Goal: Transaction & Acquisition: Purchase product/service

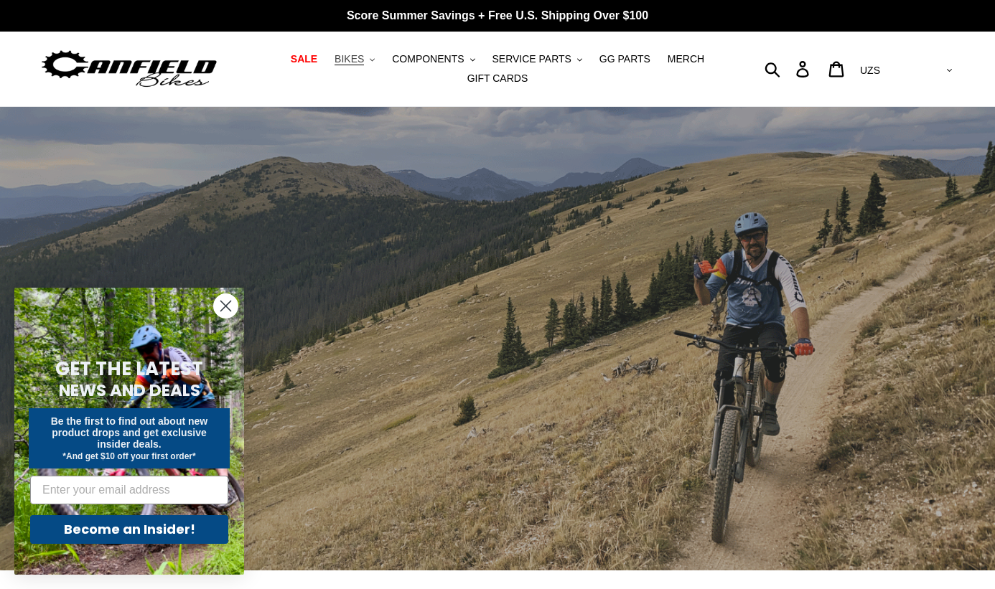
click at [378, 57] on button "BIKES .cls-1{fill:#231f20}" at bounding box center [354, 59] width 55 height 19
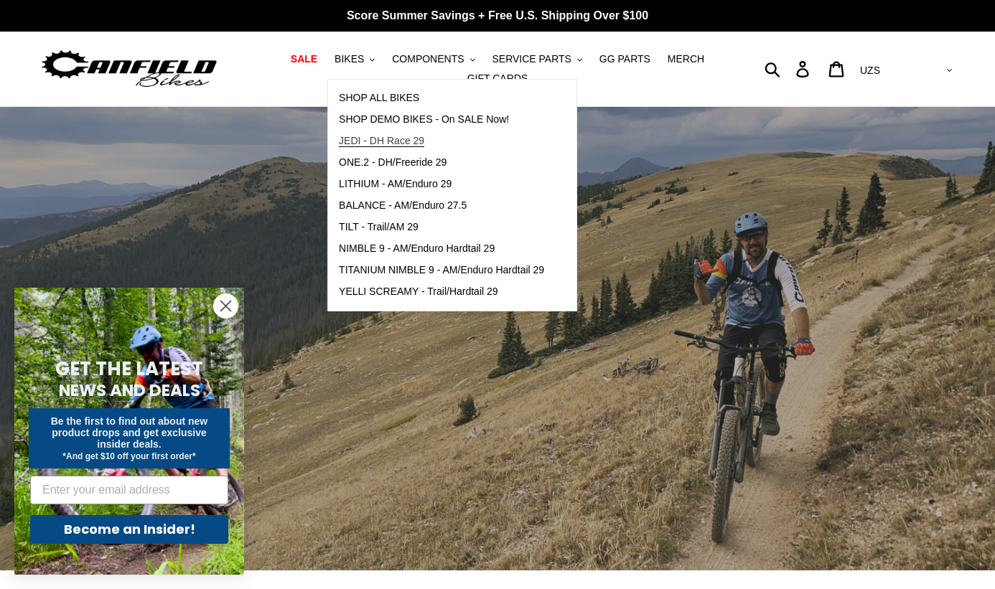
click at [373, 137] on span "JEDI - DH Race 29" at bounding box center [381, 141] width 85 height 12
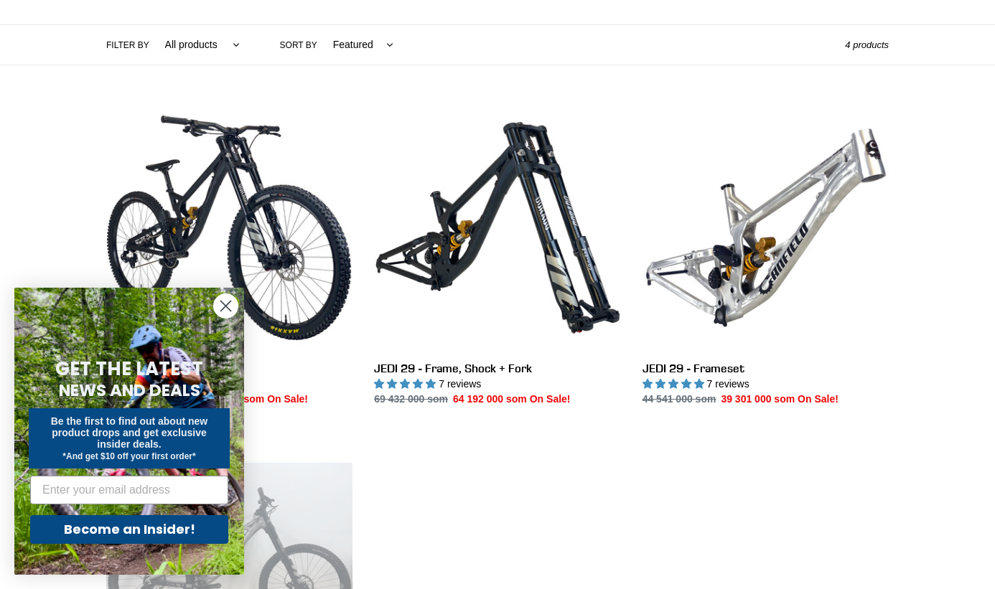
scroll to position [359, 0]
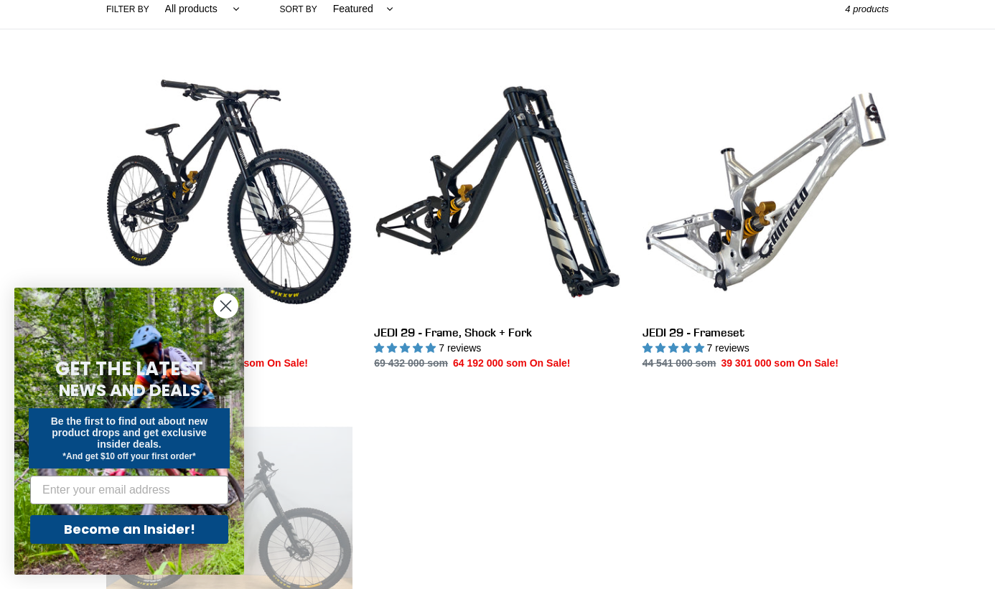
click at [223, 300] on circle "Close dialog" at bounding box center [226, 306] width 24 height 24
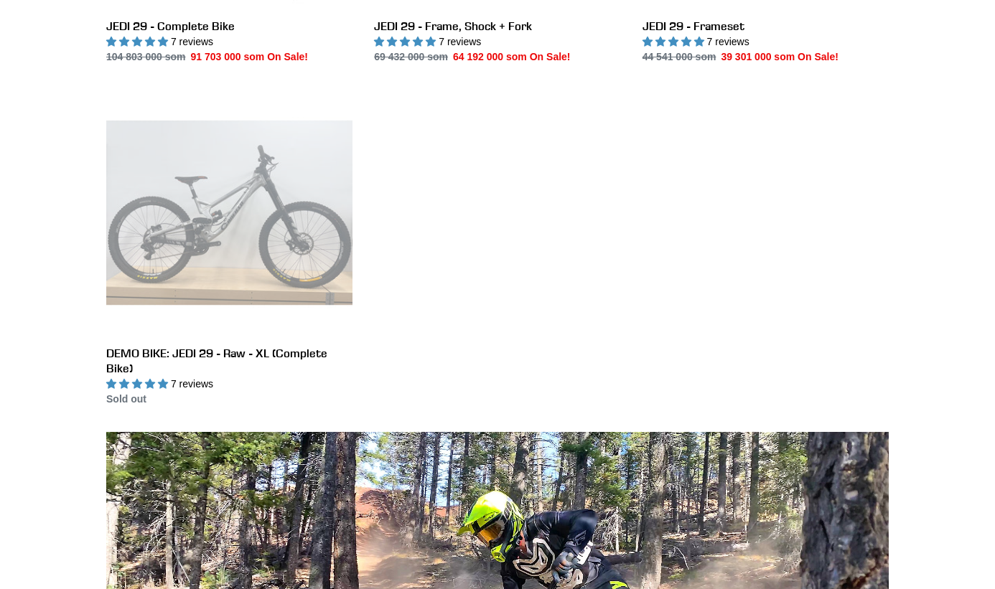
scroll to position [409, 0]
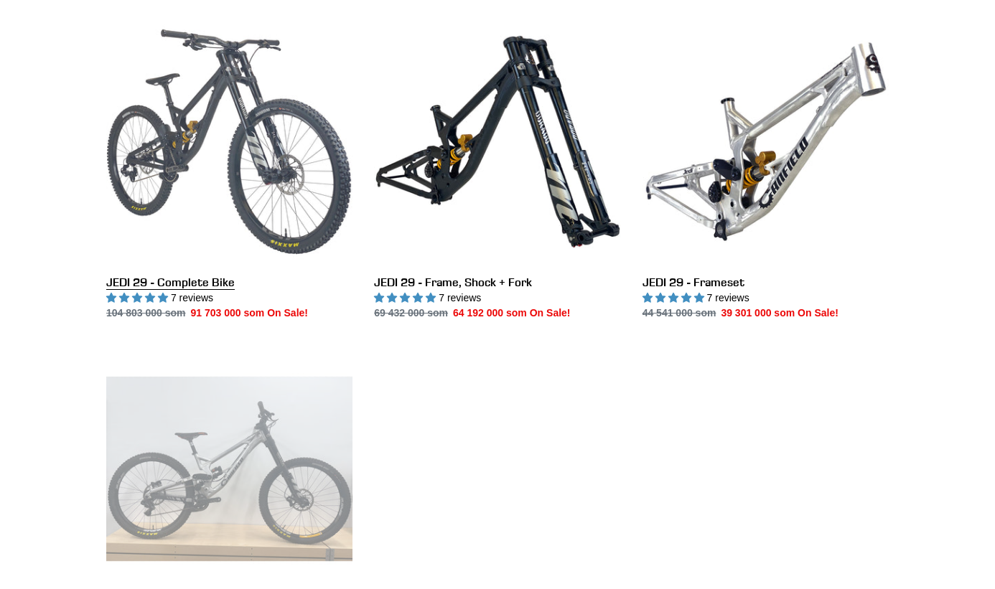
click at [246, 123] on link "JEDI 29 - Complete Bike" at bounding box center [229, 170] width 246 height 302
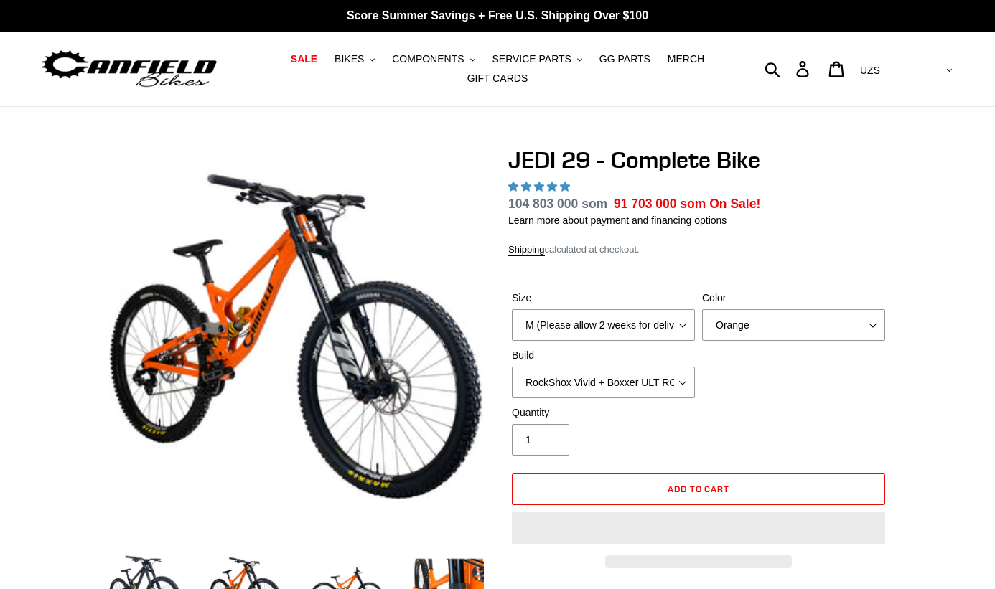
select select "highest-rating"
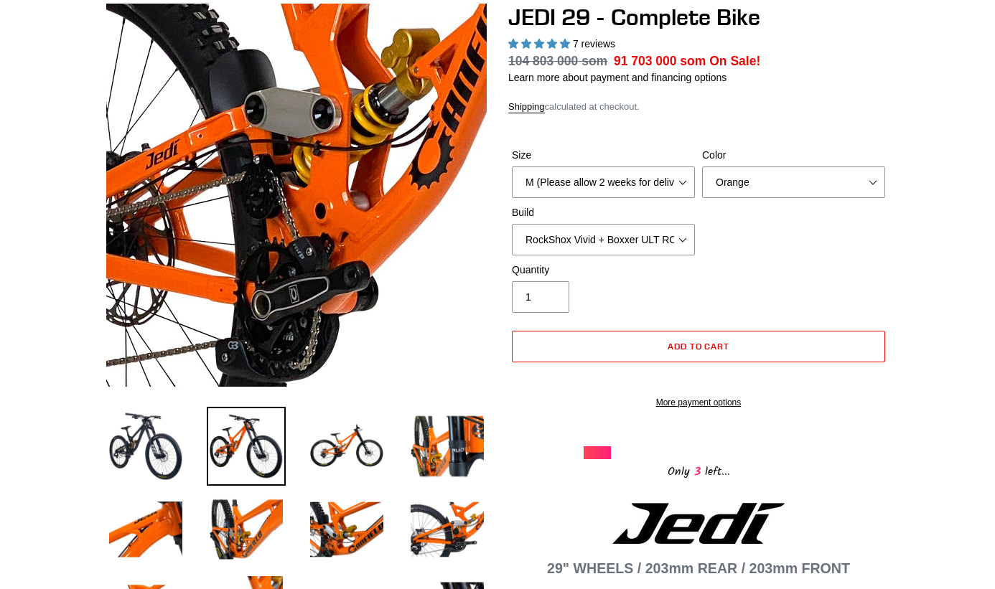
scroll to position [144, 0]
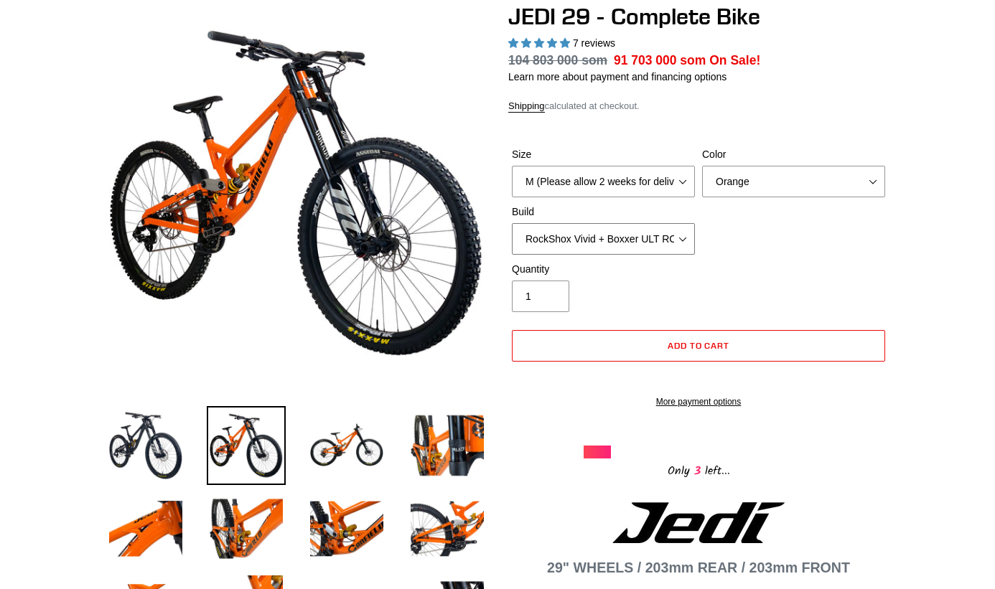
click at [680, 245] on select "RockShox Vivid + Boxxer ULT RC2 C3 200 + SRAM XO RockShox Vivid + Boxxer ULT RC…" at bounding box center [603, 239] width 183 height 32
click at [512, 223] on select "RockShox Vivid + Boxxer ULT RC2 C3 200 + SRAM XO RockShox Vivid + Boxxer ULT RC…" at bounding box center [603, 239] width 183 height 32
click at [728, 254] on div "Size M (Please allow 2 weeks for delivery) L (Please allow 2 weeks for delivery…" at bounding box center [698, 204] width 380 height 115
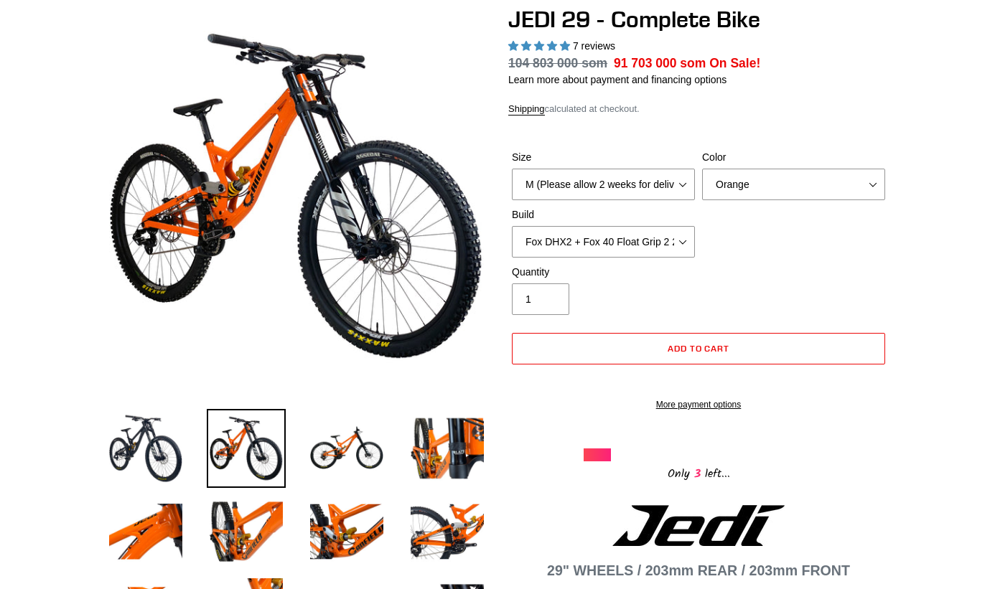
scroll to position [72, 0]
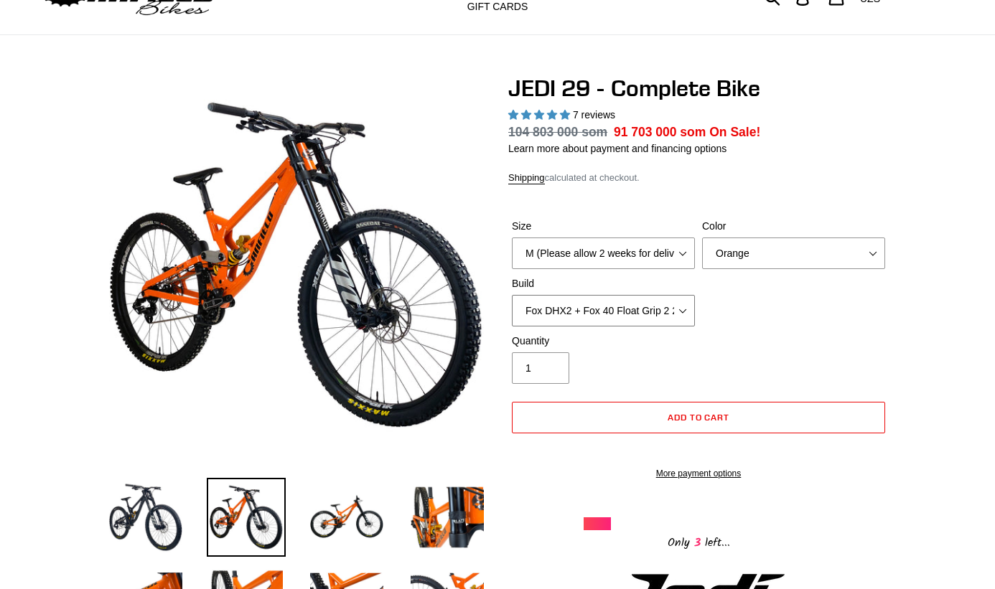
click at [684, 306] on select "RockShox Vivid + Boxxer ULT RC2 C3 200 + SRAM XO RockShox Vivid + Boxxer ULT RC…" at bounding box center [603, 311] width 183 height 32
select select "RockShox Vivid + Boxxer ULT RC2 C3 200 + SRAM XO"
click at [512, 295] on select "RockShox Vivid + Boxxer ULT RC2 C3 200 + SRAM XO RockShox Vivid + Boxxer ULT RC…" at bounding box center [603, 311] width 183 height 32
click at [716, 319] on div "Size M (Please allow 2 weeks for delivery) L (Please allow 2 weeks for delivery…" at bounding box center [698, 276] width 380 height 115
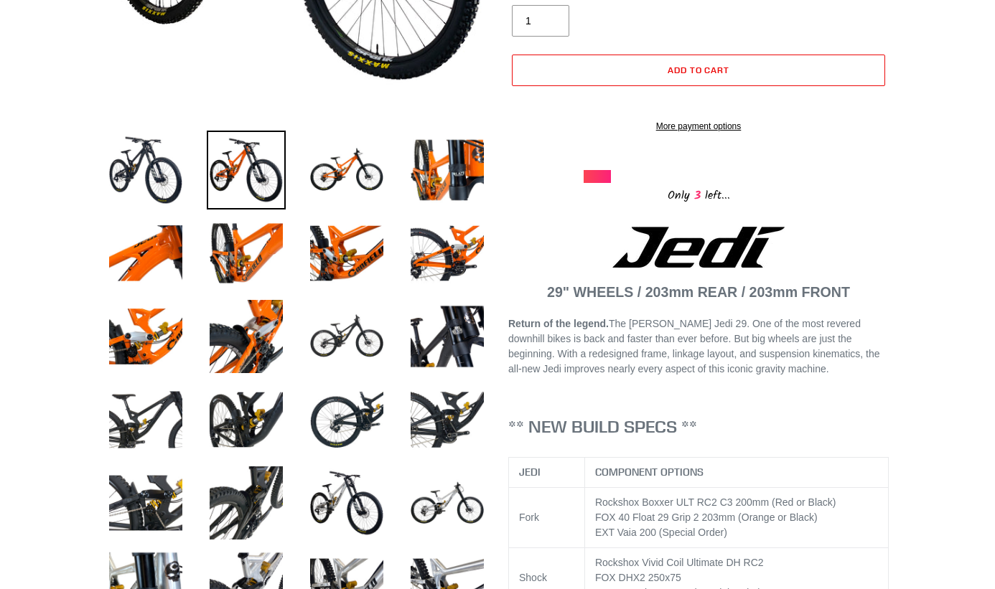
scroll to position [502, 0]
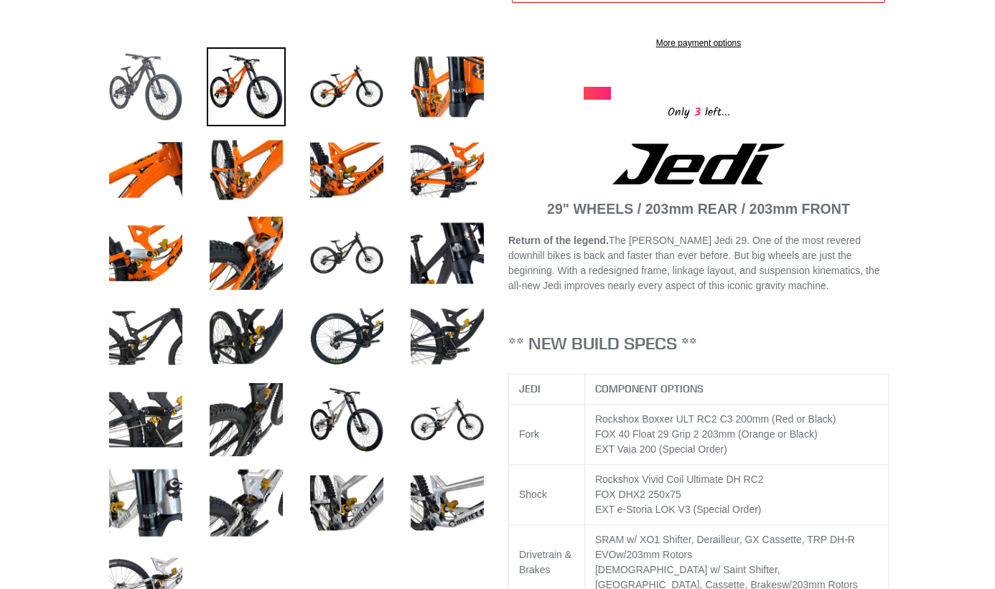
click at [164, 84] on img at bounding box center [145, 86] width 79 height 79
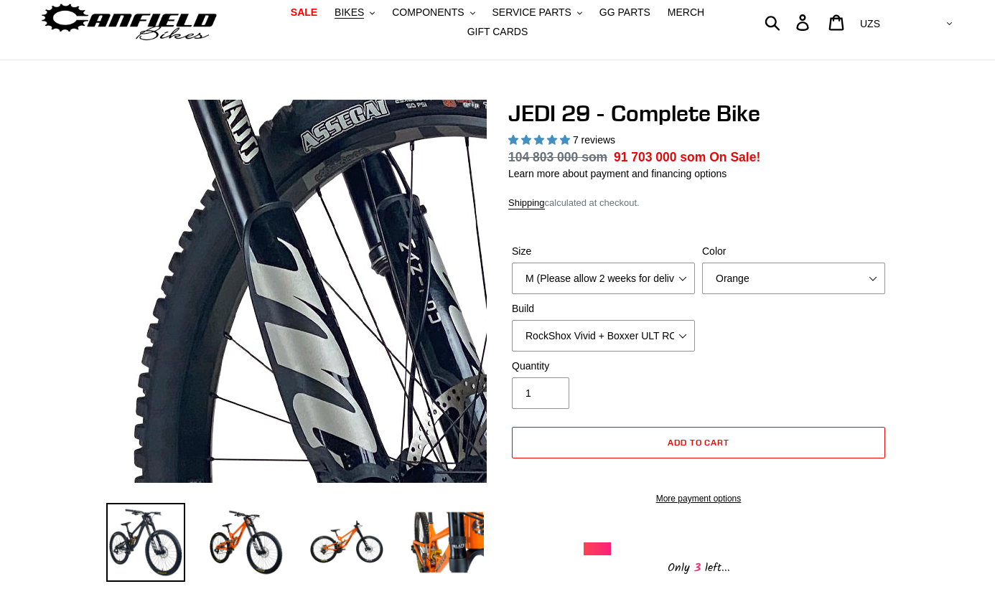
scroll to position [72, 0]
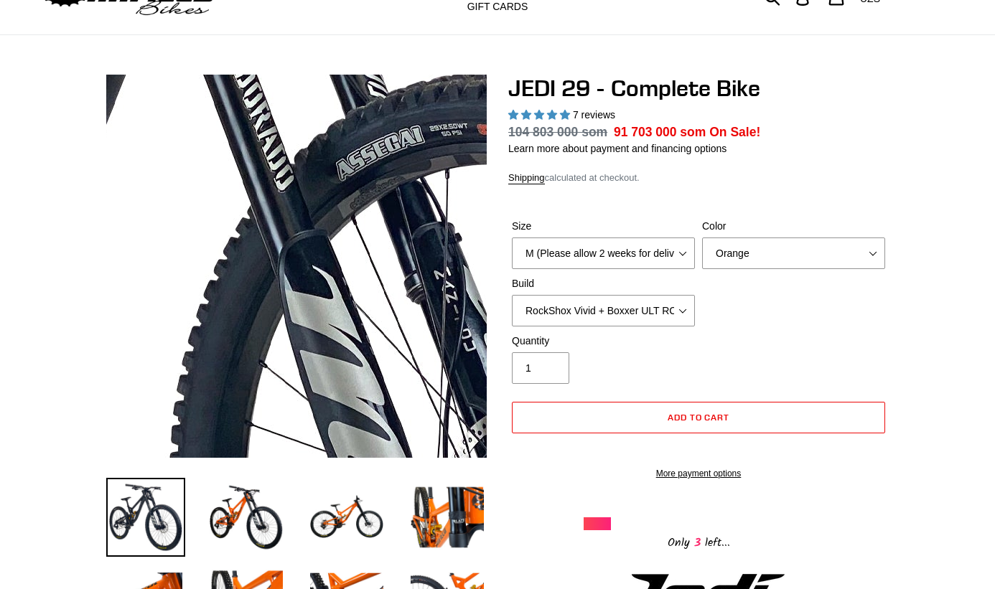
click at [337, 245] on img at bounding box center [182, 327] width 1470 height 1470
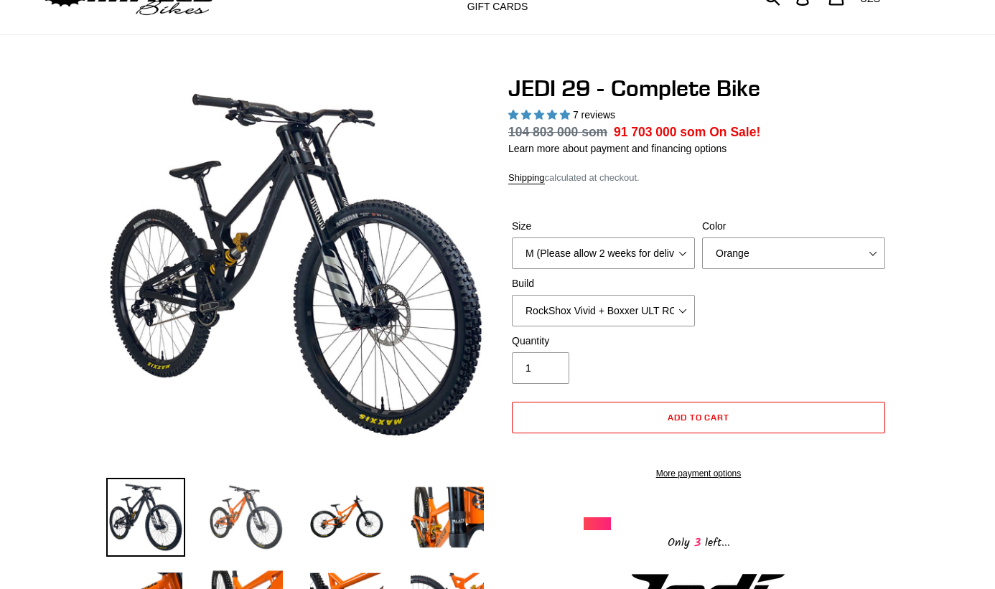
click at [233, 510] on img at bounding box center [246, 517] width 79 height 79
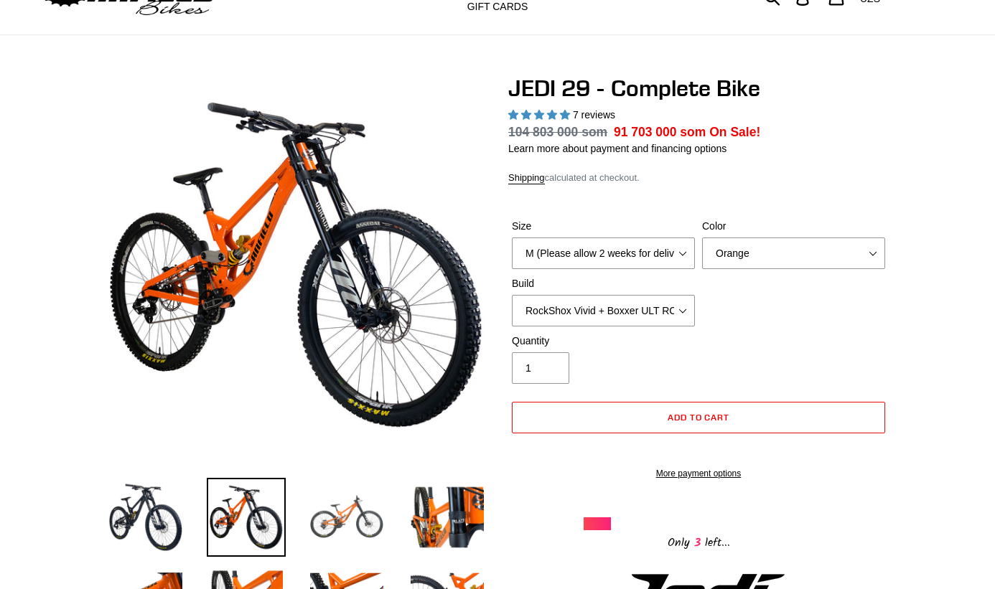
click at [354, 511] on img at bounding box center [346, 517] width 79 height 79
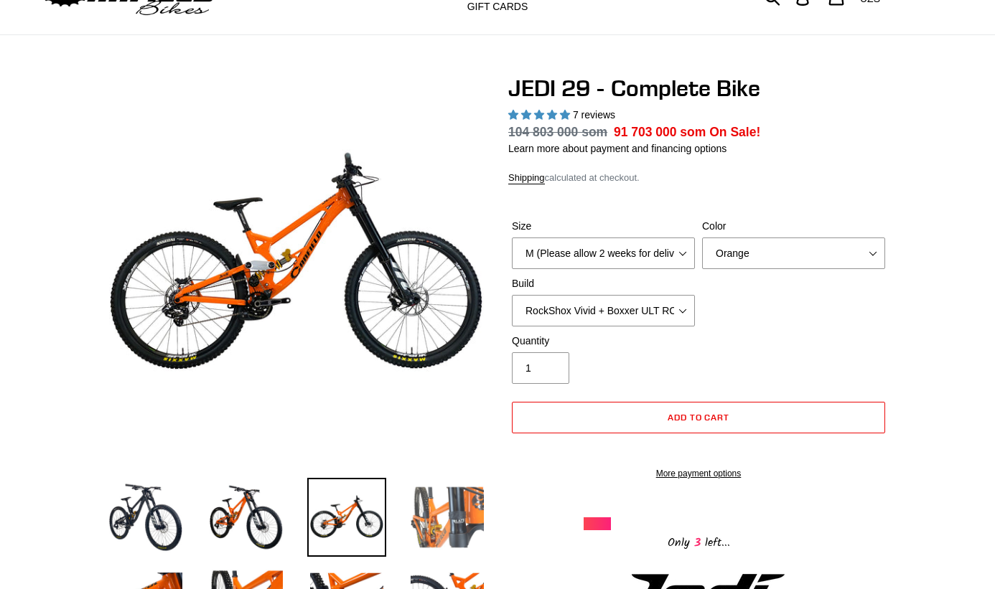
click at [411, 515] on img at bounding box center [447, 517] width 79 height 79
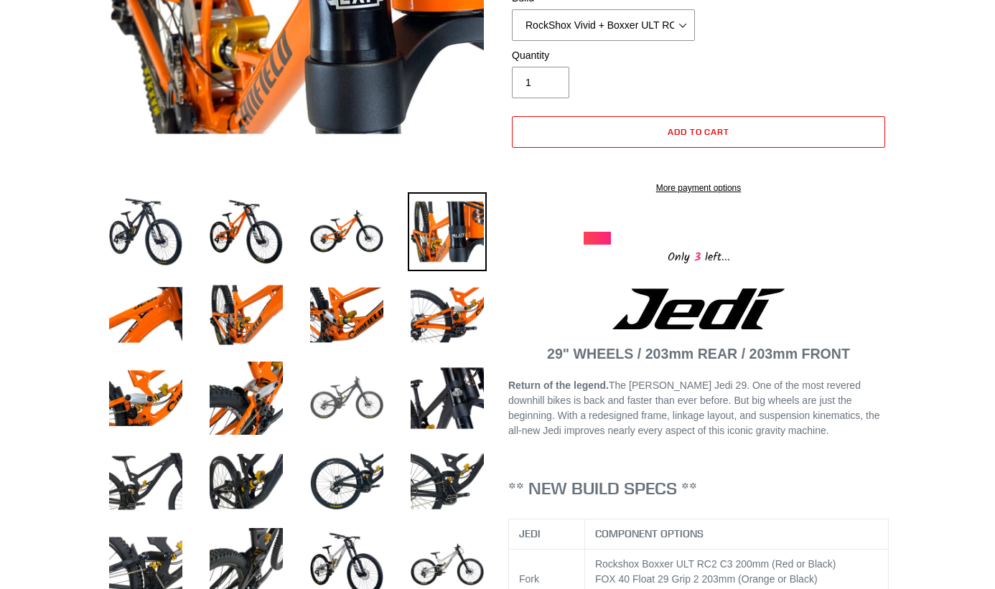
scroll to position [359, 0]
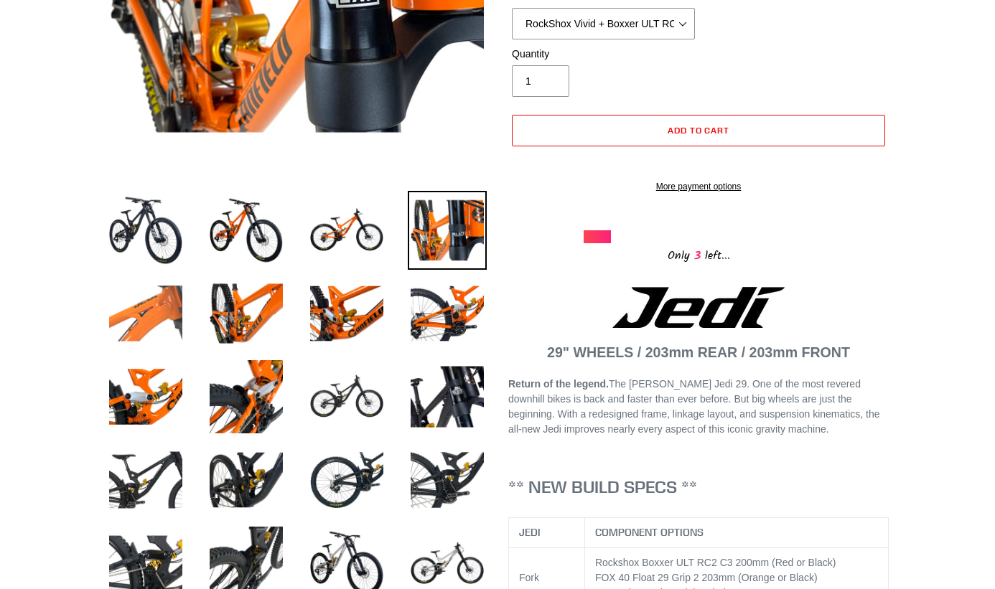
click at [163, 317] on img at bounding box center [145, 313] width 79 height 79
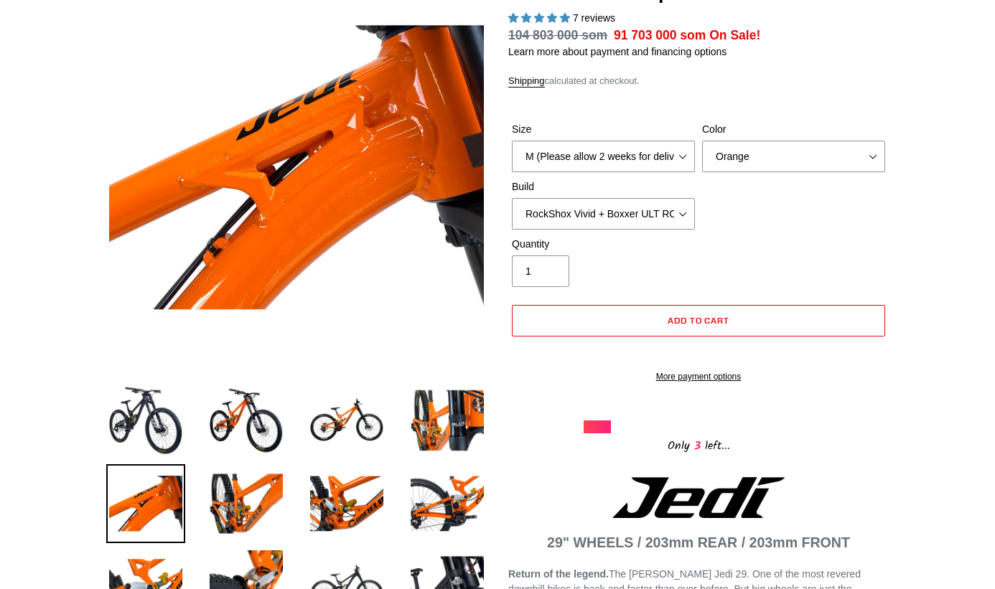
scroll to position [144, 0]
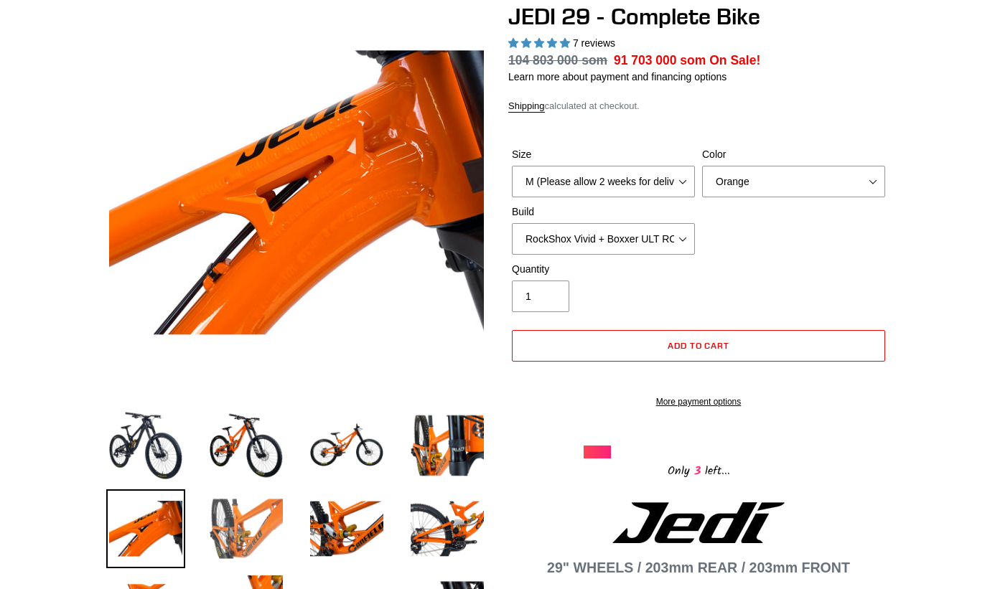
click at [240, 511] on img at bounding box center [246, 528] width 79 height 79
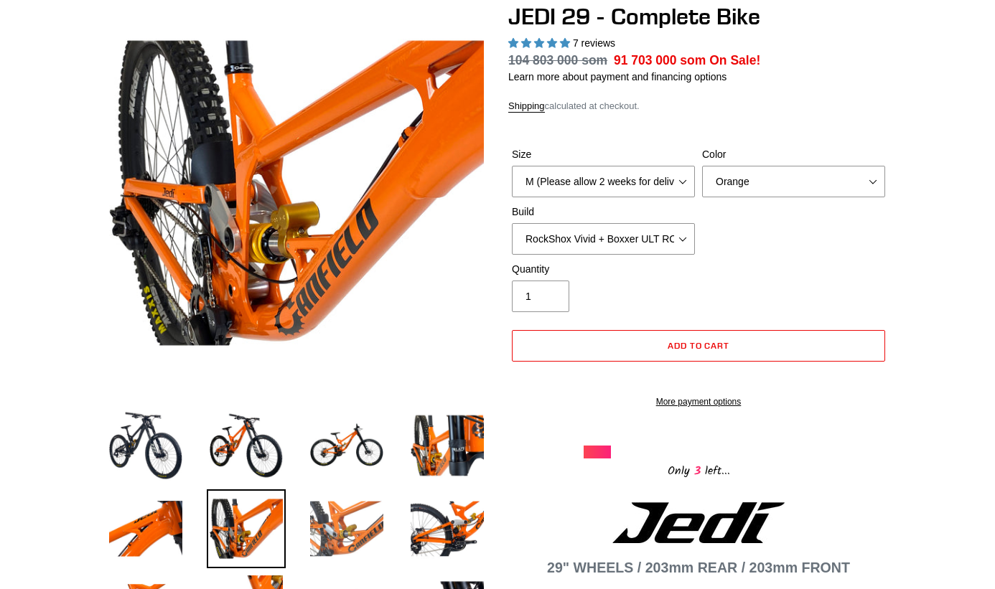
click at [322, 515] on img at bounding box center [346, 528] width 79 height 79
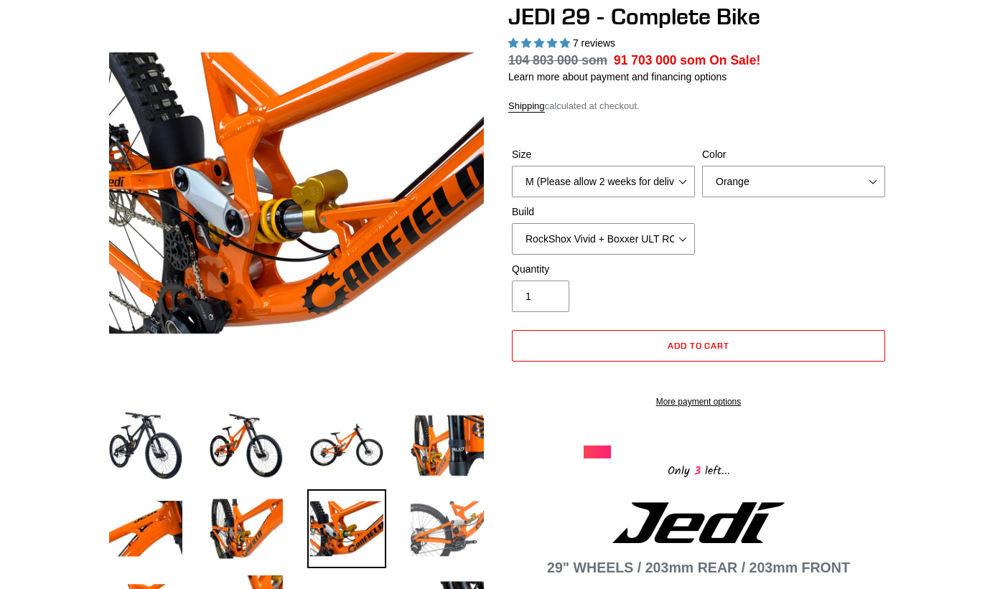
click at [427, 517] on img at bounding box center [447, 528] width 79 height 79
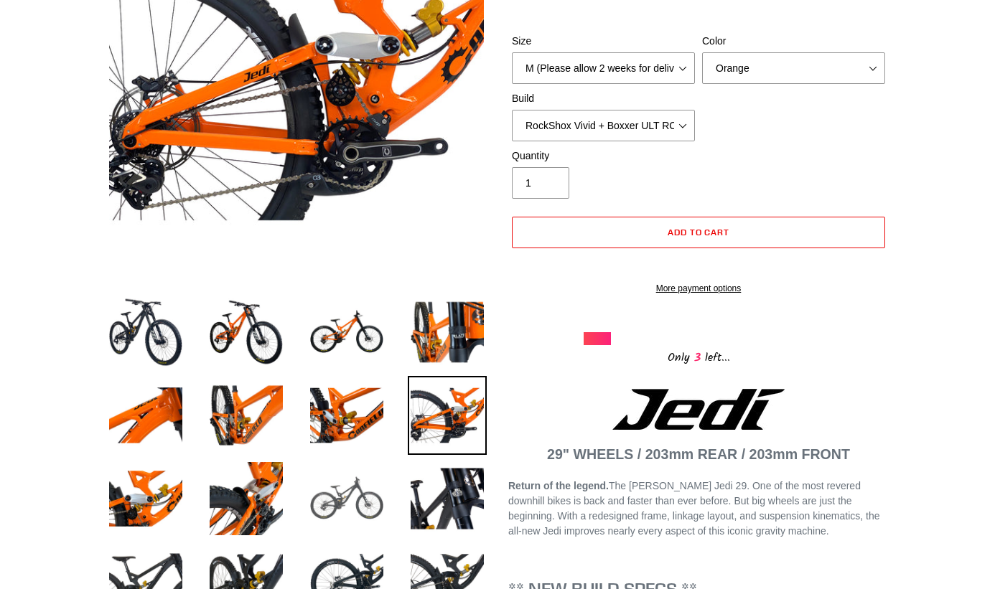
scroll to position [287, 0]
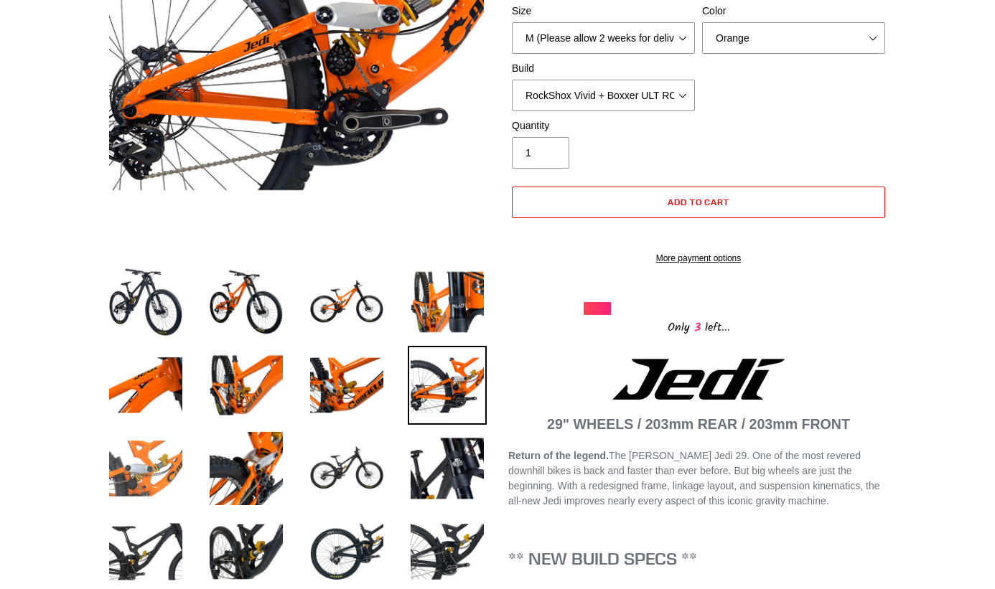
click at [164, 455] on img at bounding box center [145, 468] width 79 height 79
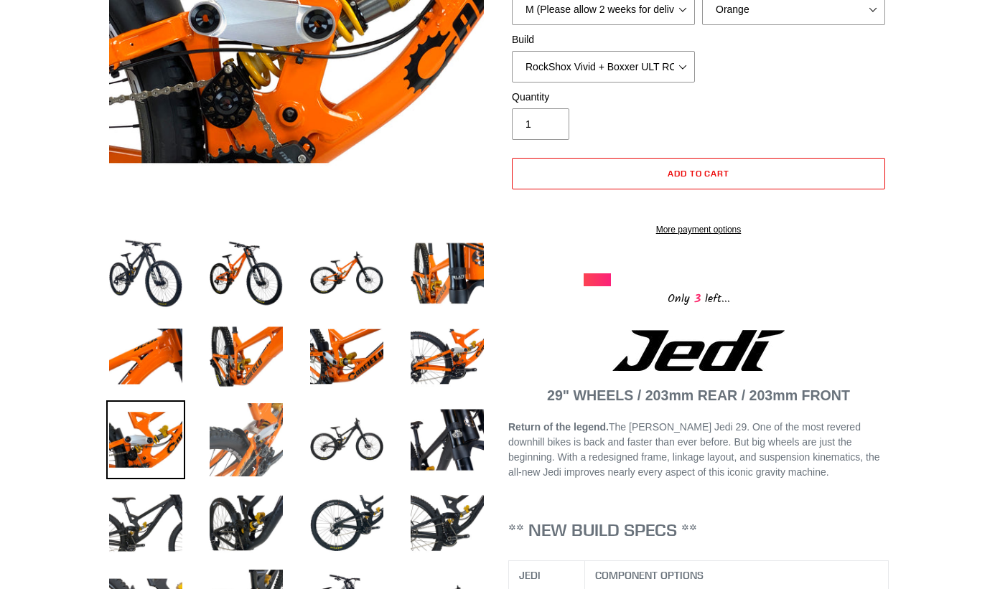
scroll to position [359, 0]
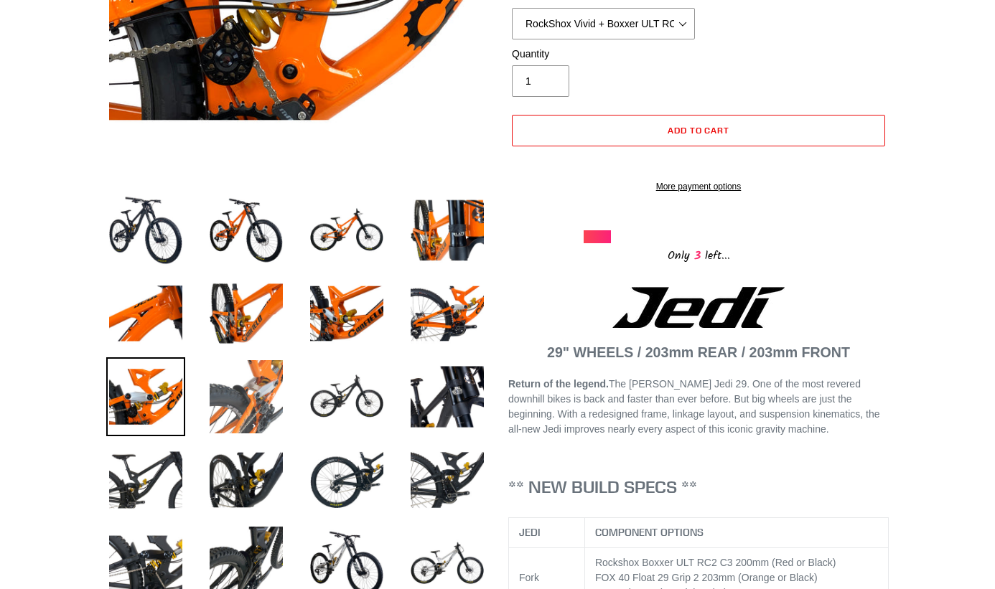
drag, startPoint x: 257, startPoint y: 391, endPoint x: 266, endPoint y: 394, distance: 9.1
click at [257, 393] on img at bounding box center [246, 396] width 79 height 79
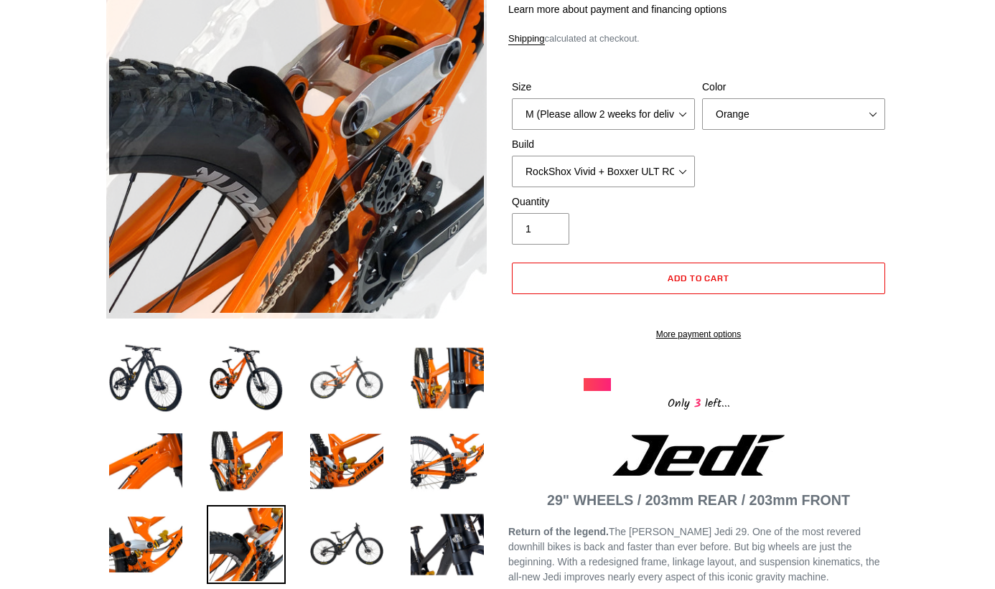
scroll to position [215, 0]
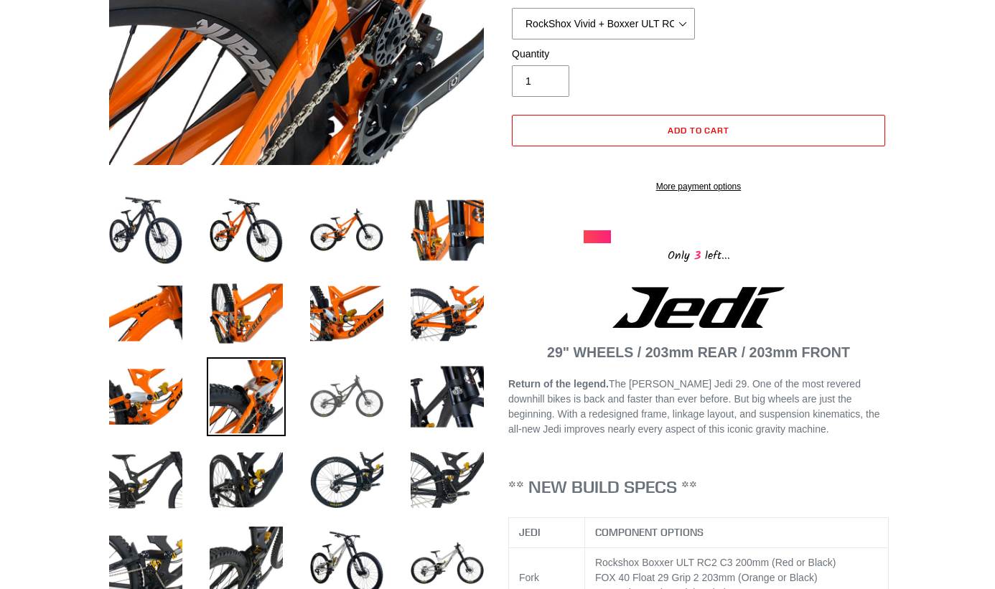
click at [352, 391] on img at bounding box center [346, 396] width 79 height 79
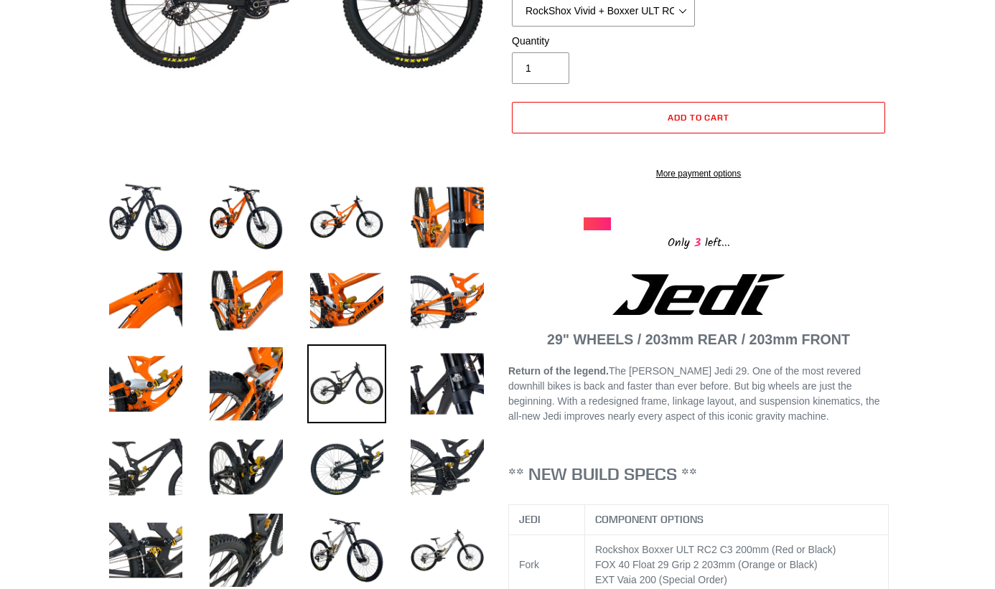
scroll to position [574, 0]
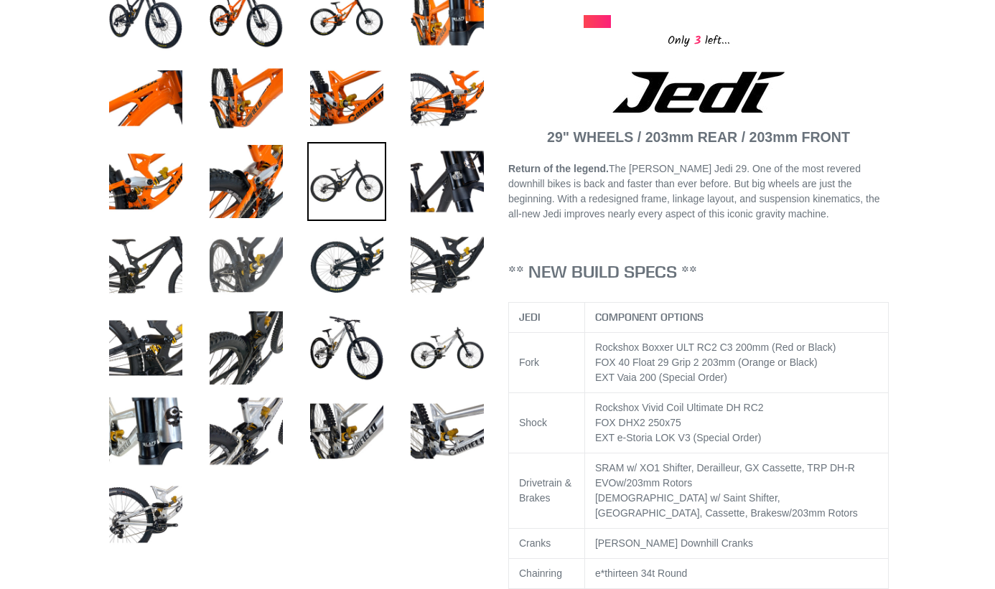
click at [268, 260] on img at bounding box center [246, 264] width 79 height 79
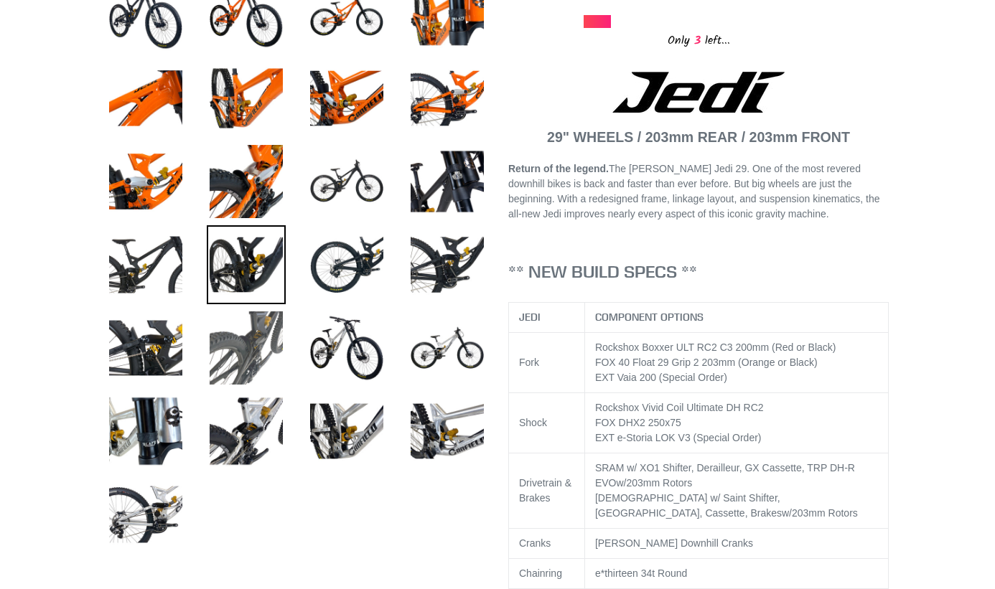
click at [263, 339] on img at bounding box center [246, 348] width 79 height 79
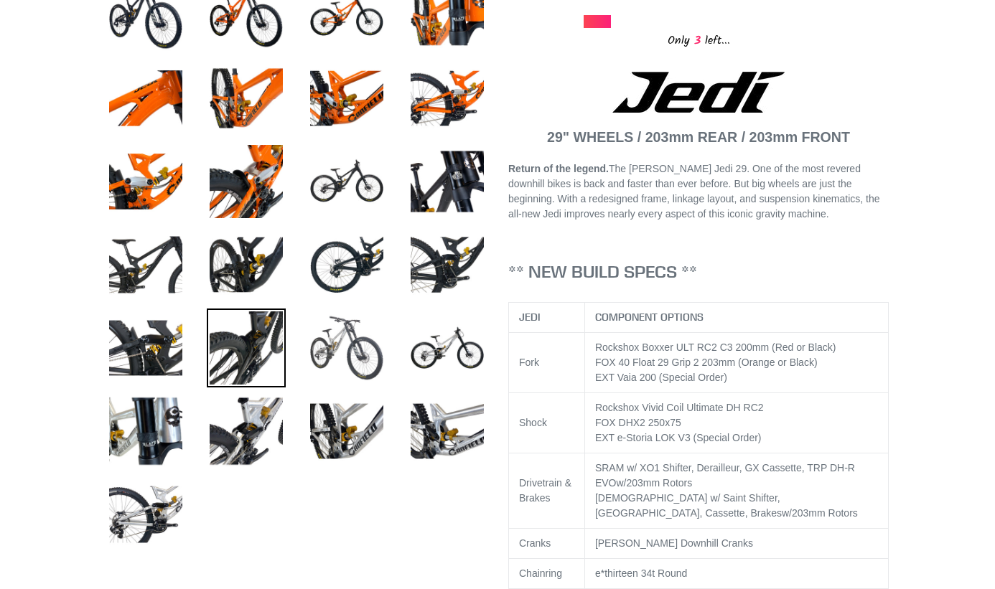
click at [357, 353] on img at bounding box center [346, 348] width 79 height 79
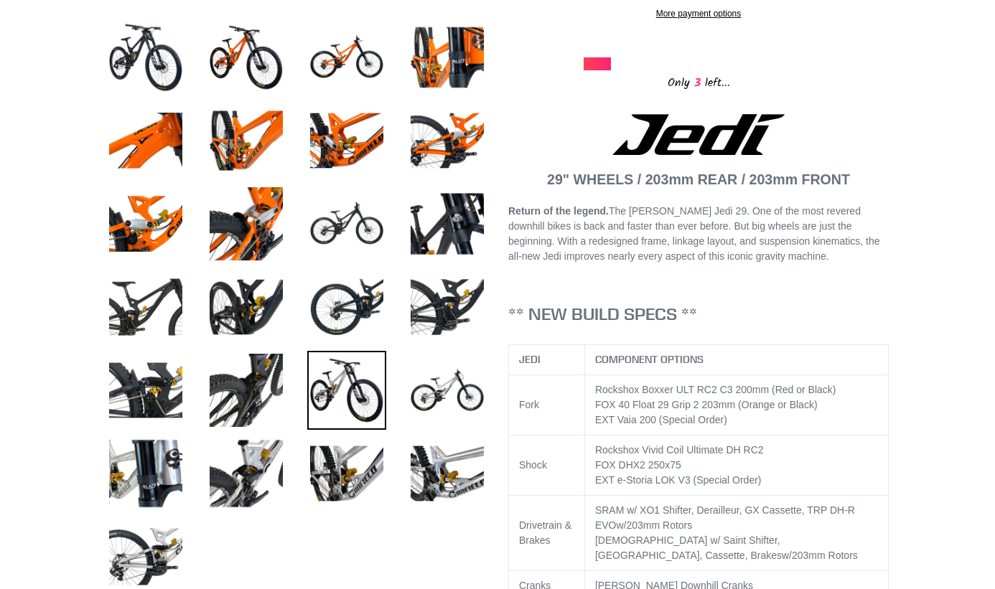
scroll to position [789, 0]
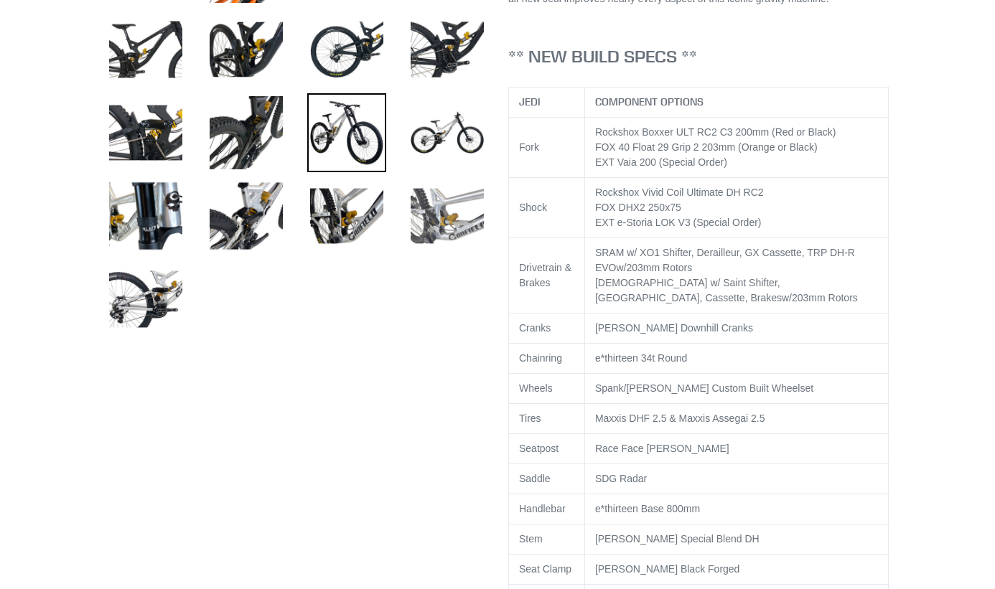
click at [445, 210] on img at bounding box center [447, 216] width 79 height 79
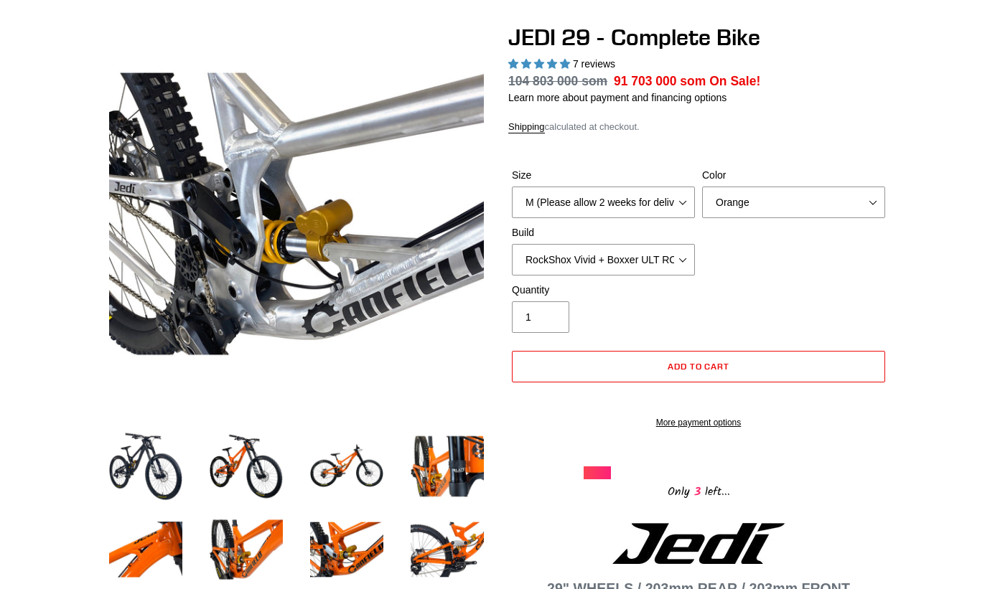
scroll to position [72, 0]
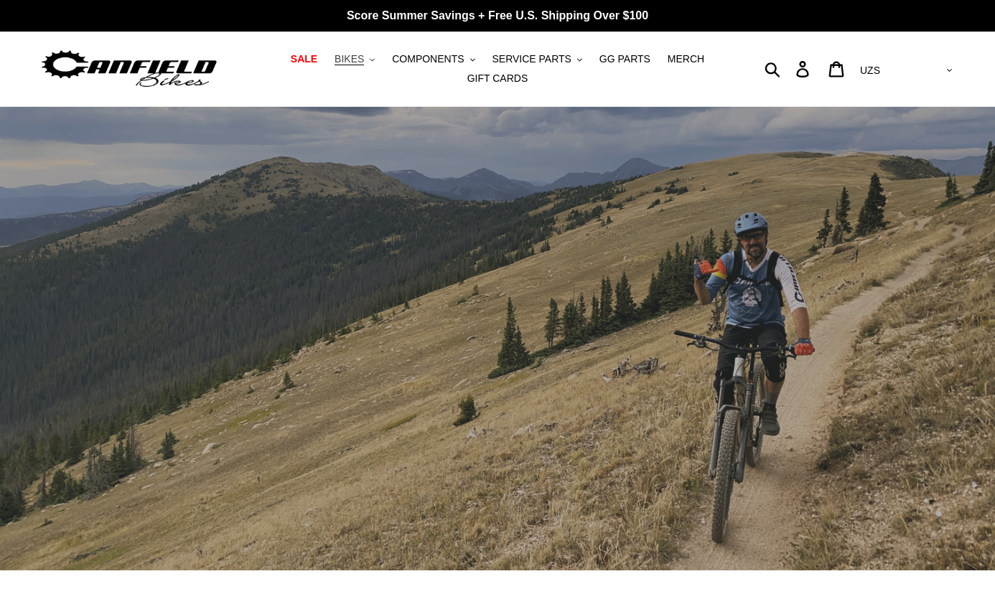
click at [375, 56] on button "BIKES .cls-1{fill:#231f20}" at bounding box center [354, 59] width 55 height 19
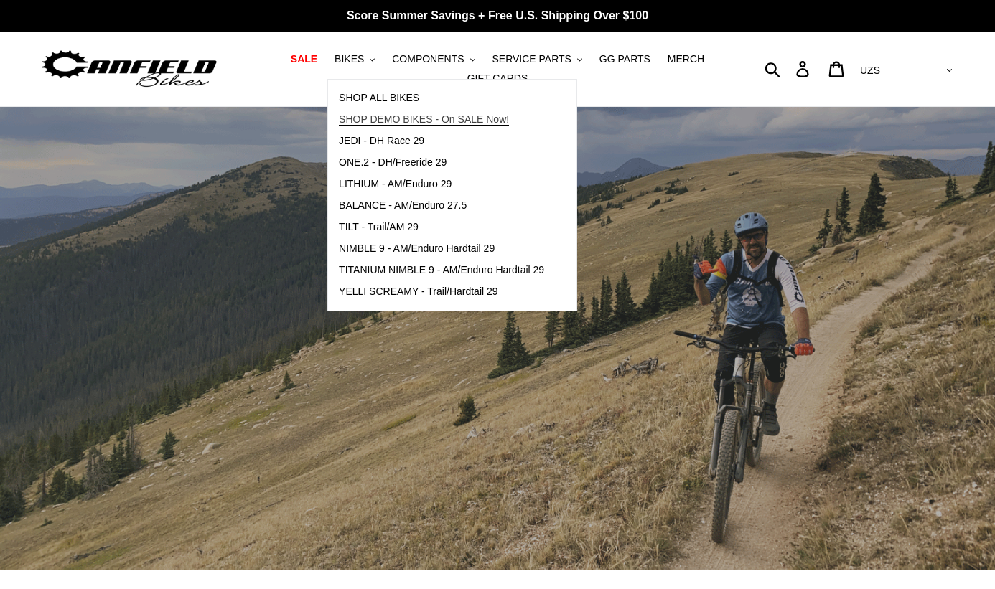
click at [379, 117] on span "SHOP DEMO BIKES - On SALE Now!" at bounding box center [424, 119] width 170 height 12
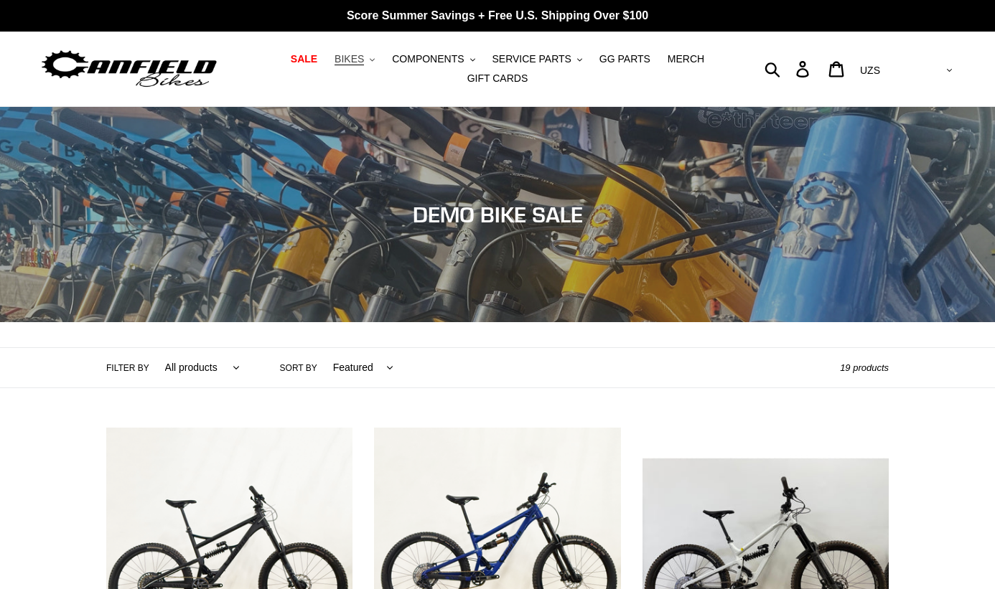
click at [378, 57] on button "BIKES .cls-1{fill:#231f20}" at bounding box center [354, 59] width 55 height 19
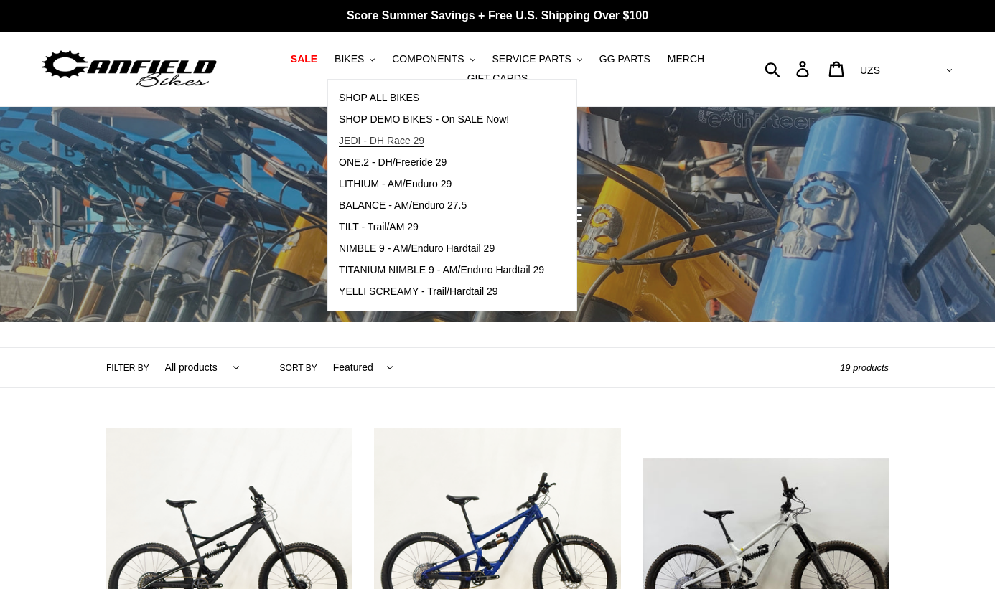
click at [378, 138] on span "JEDI - DH Race 29" at bounding box center [381, 141] width 85 height 12
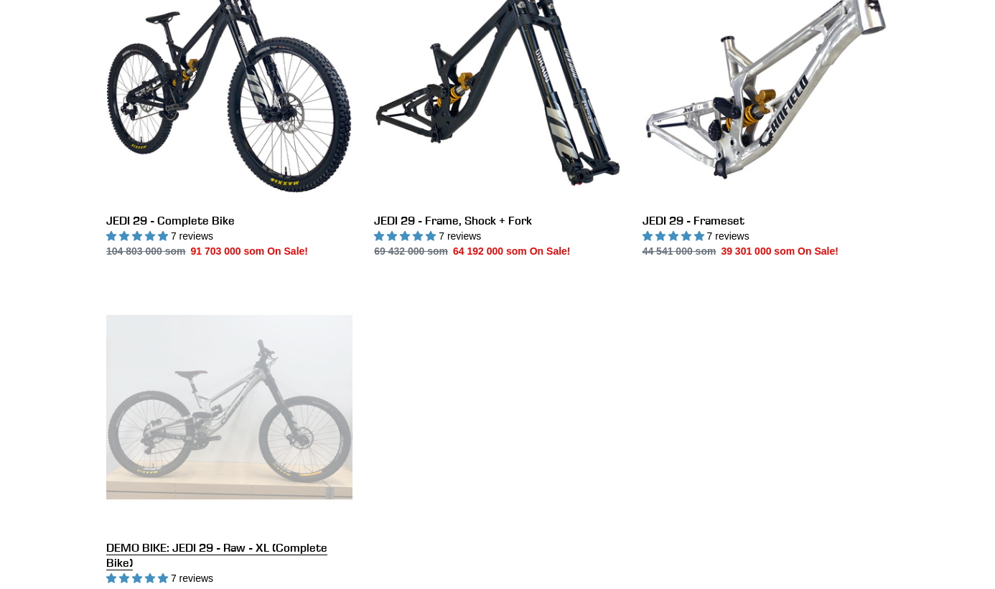
scroll to position [359, 0]
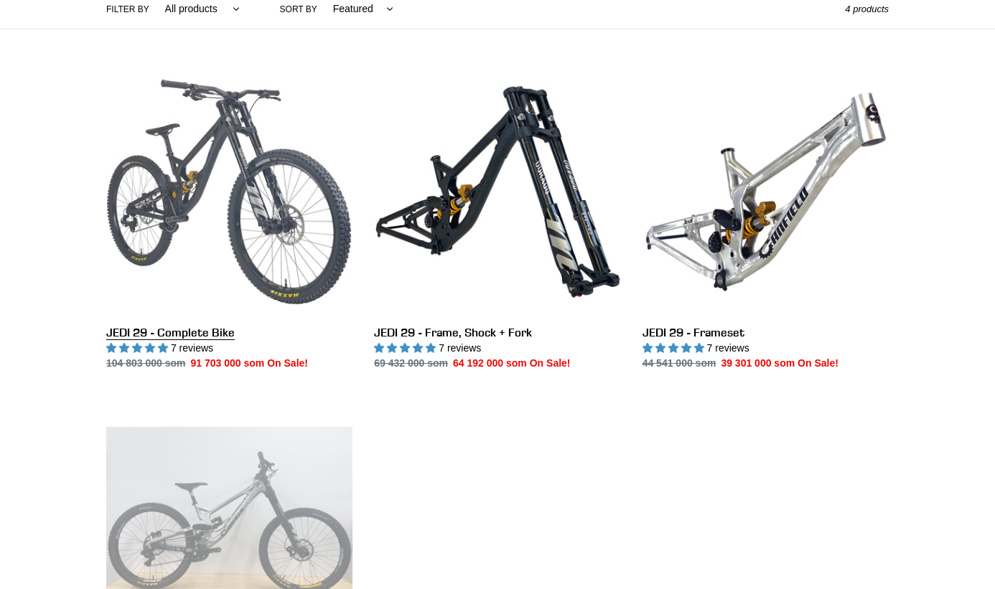
click at [186, 333] on link "JEDI 29 - Complete Bike" at bounding box center [229, 220] width 246 height 302
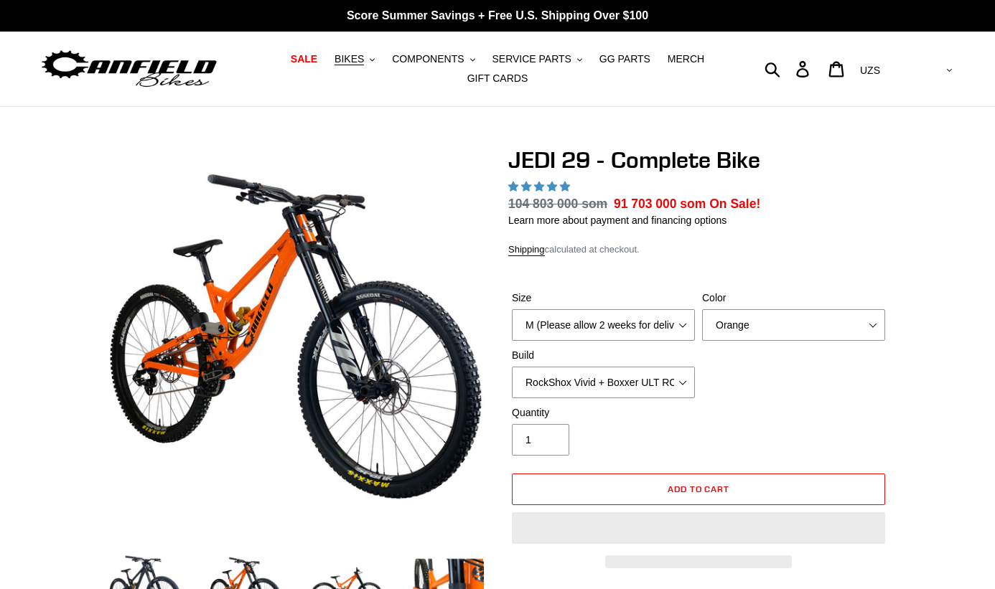
select select "highest-rating"
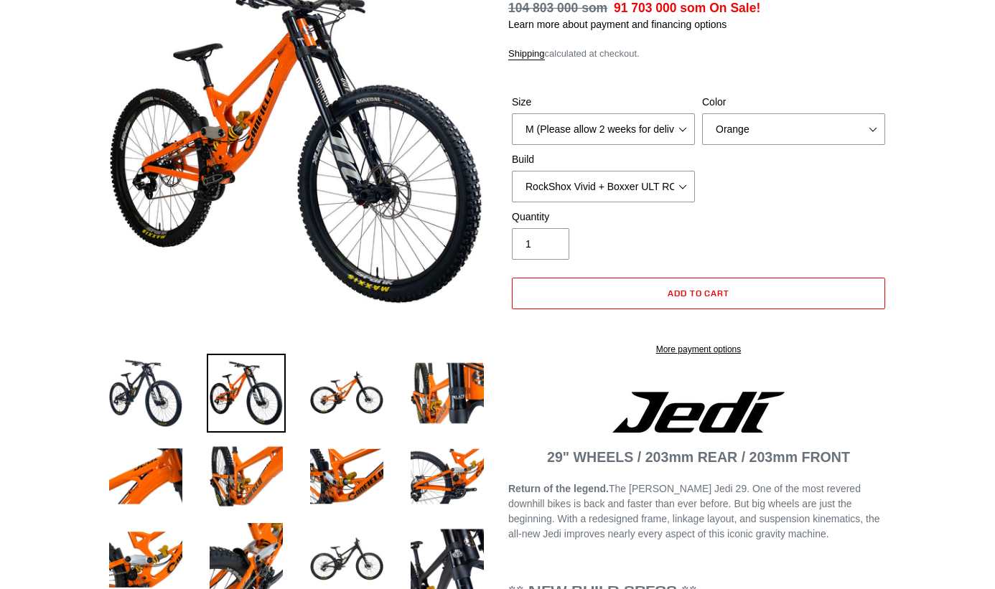
scroll to position [215, 0]
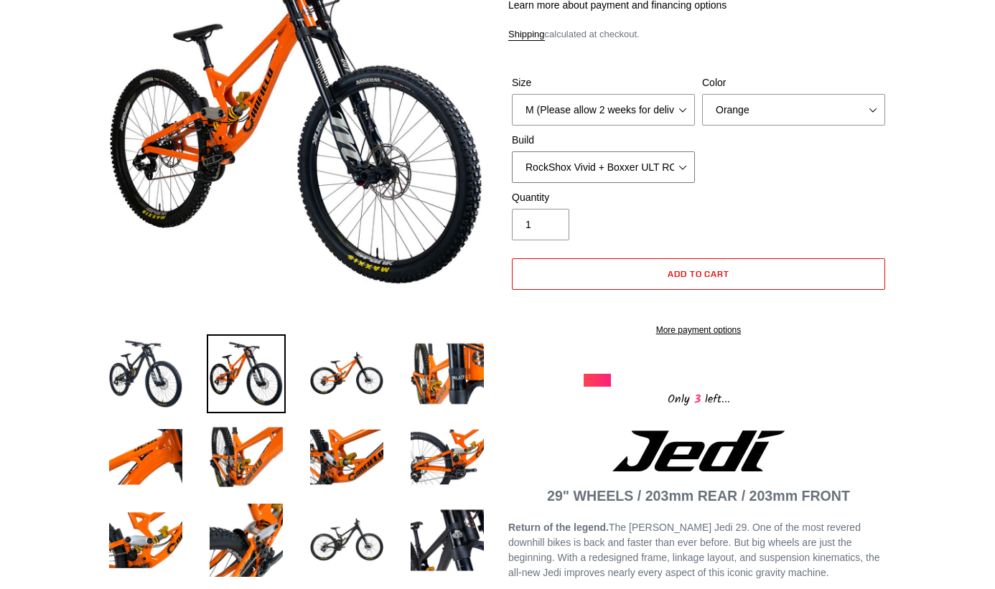
click at [684, 164] on select "RockShox Vivid + Boxxer ULT RC2 C3 200 + SRAM XO RockShox Vivid + Boxxer ULT RC…" at bounding box center [603, 167] width 183 height 32
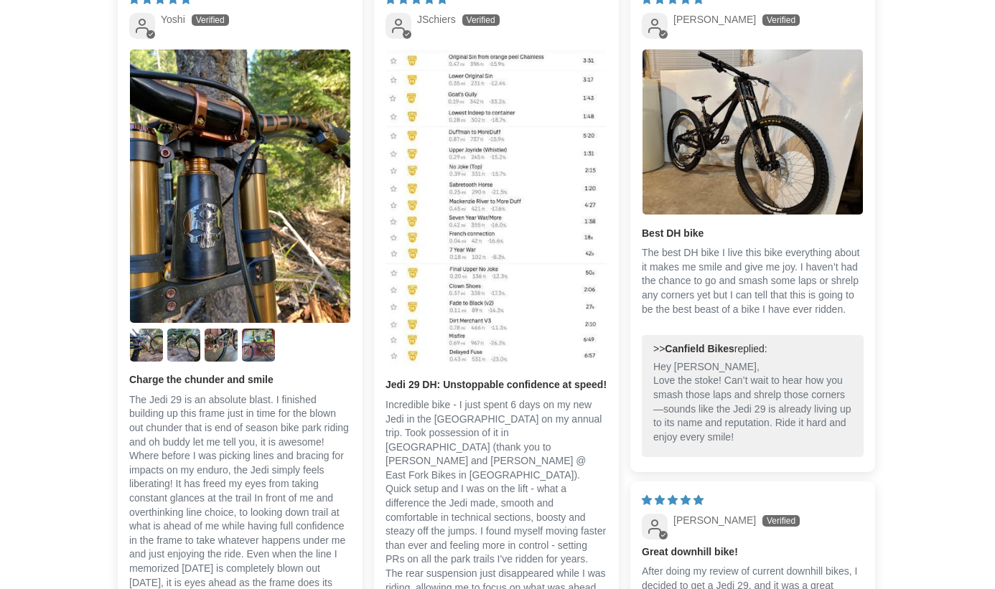
scroll to position [3660, 0]
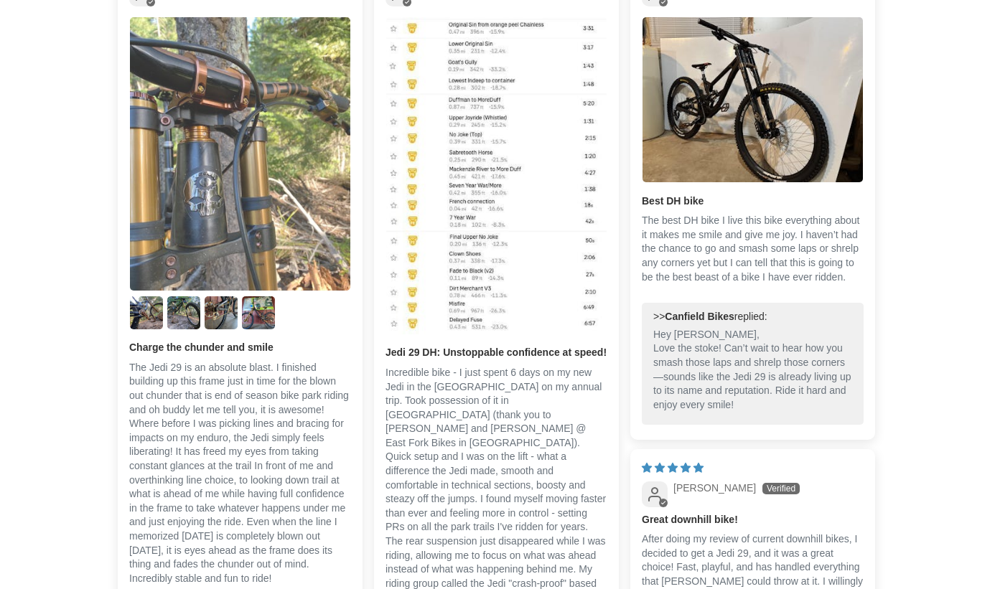
click at [210, 186] on img "Link to user picture 1" at bounding box center [240, 154] width 220 height 274
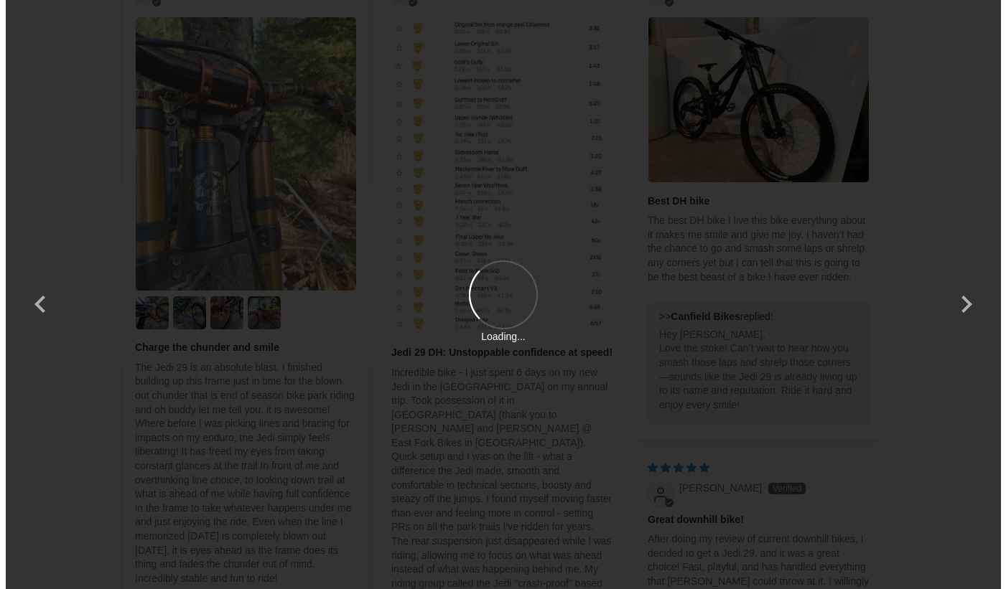
scroll to position [0, 0]
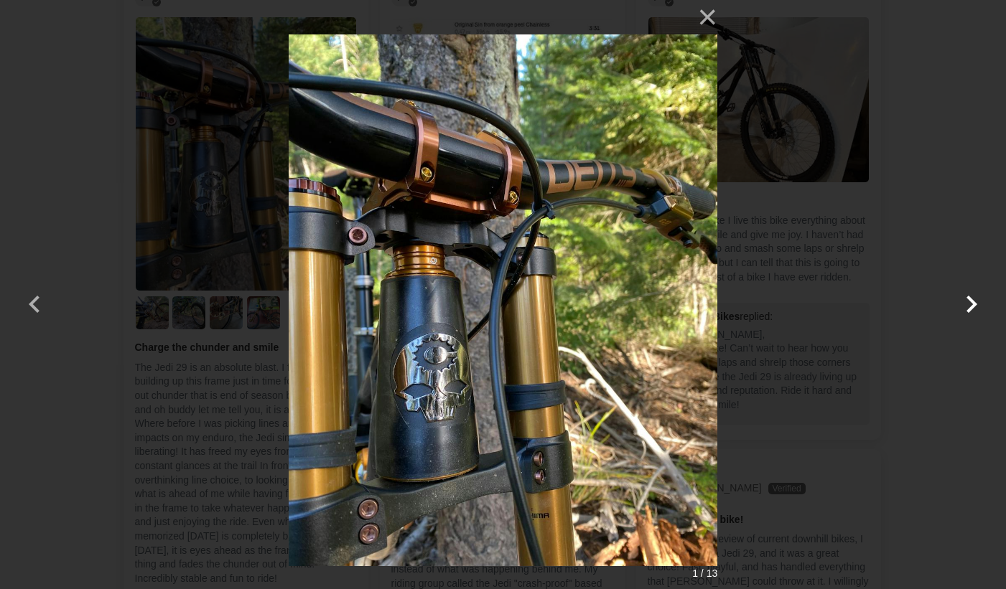
click at [970, 303] on button "button" at bounding box center [971, 295] width 34 height 34
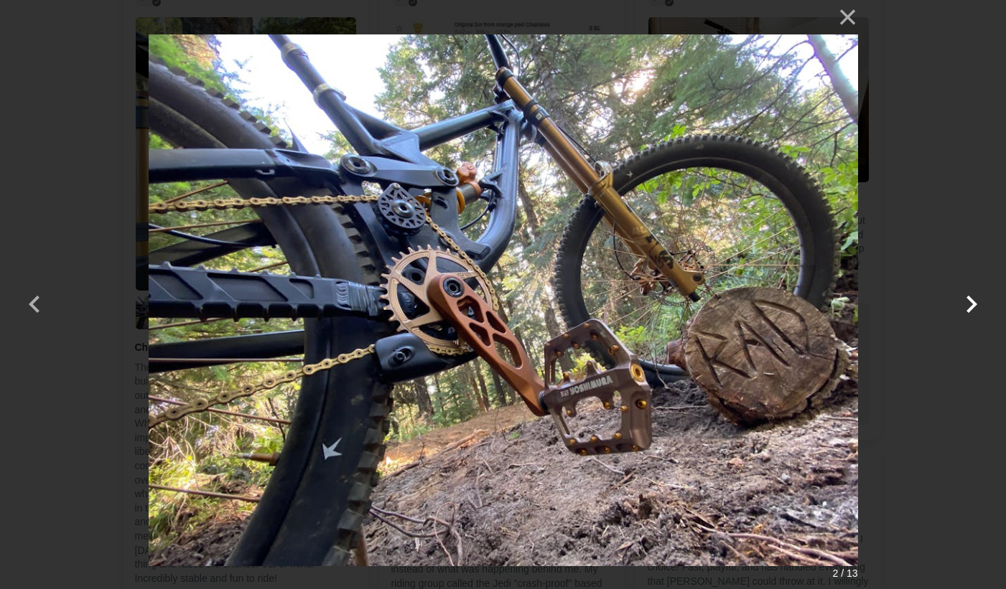
click at [970, 303] on button "button" at bounding box center [971, 295] width 34 height 34
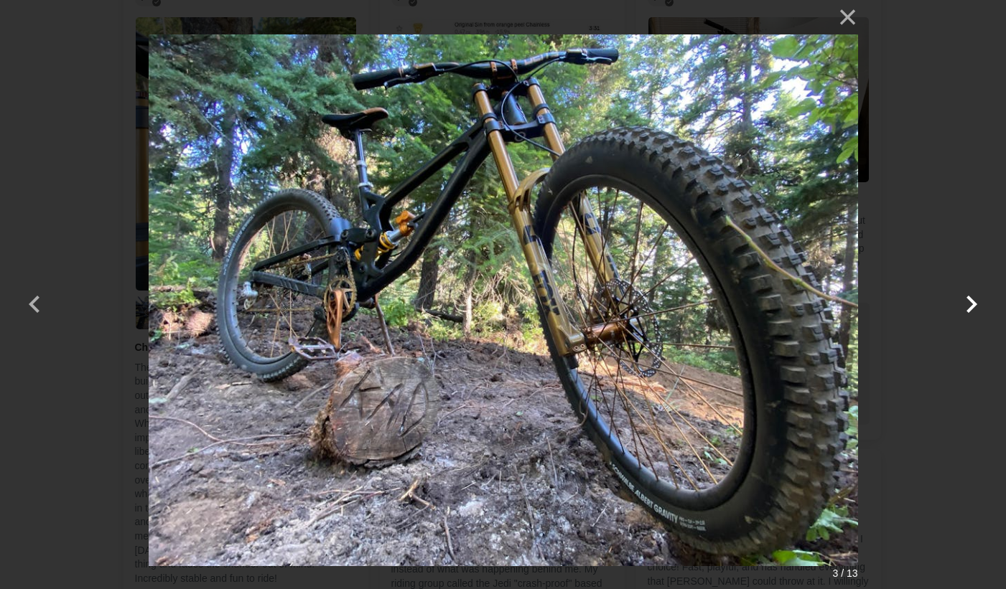
click at [970, 303] on button "button" at bounding box center [971, 295] width 34 height 34
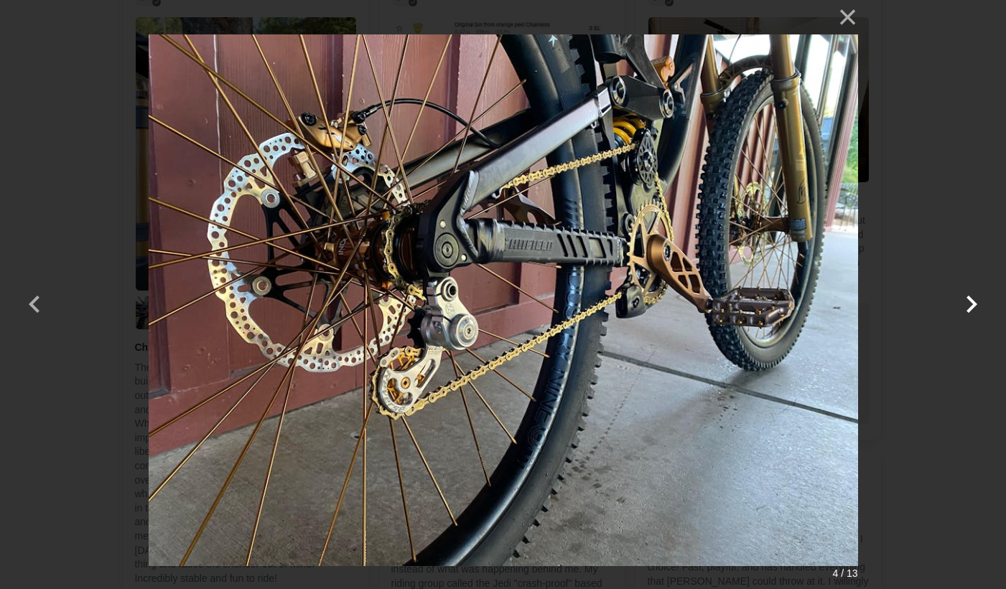
click at [970, 303] on button "button" at bounding box center [971, 295] width 34 height 34
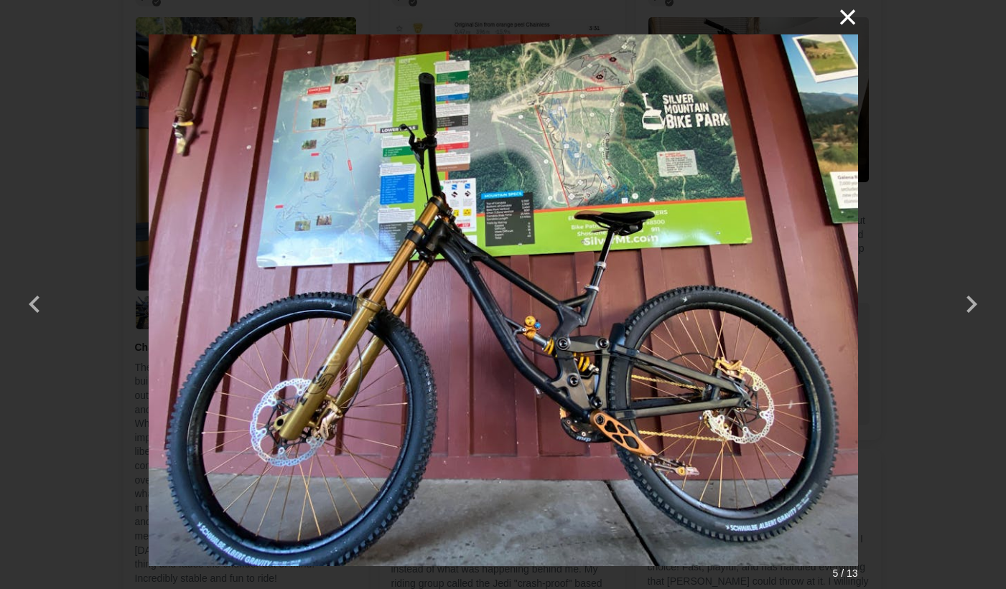
click at [843, 17] on button "×" at bounding box center [840, 17] width 34 height 34
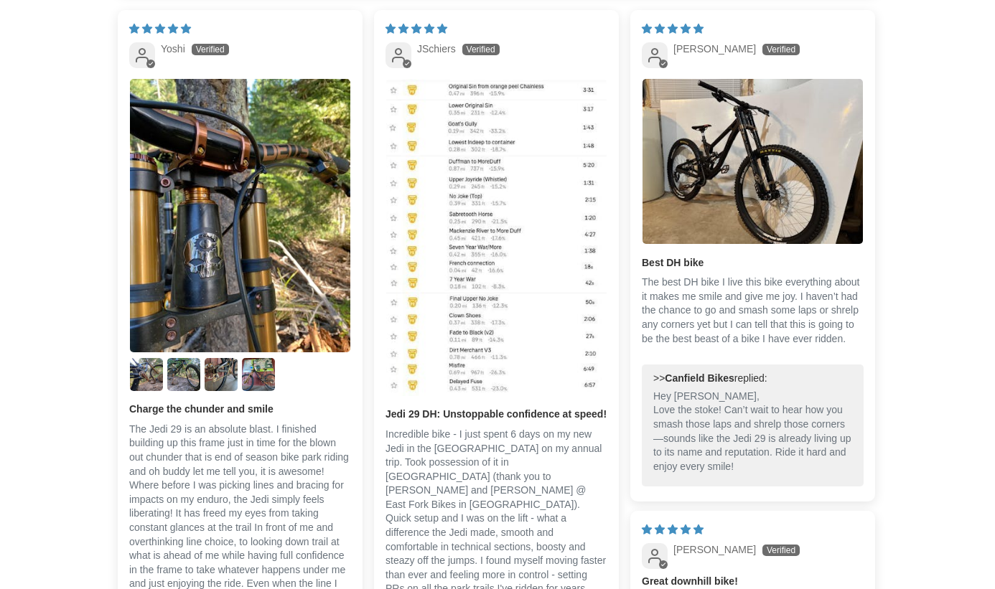
scroll to position [3517, 0]
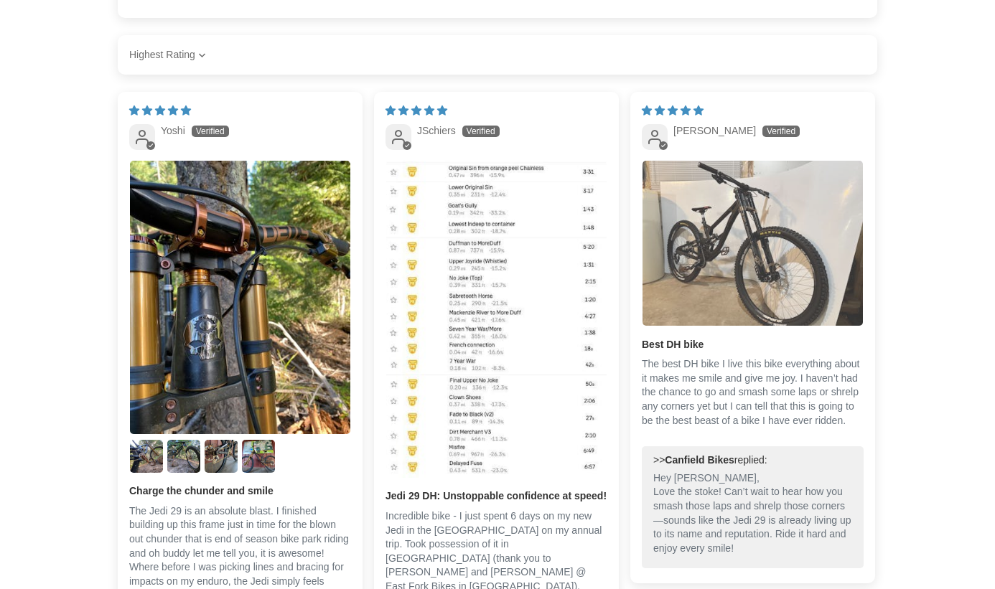
click at [745, 214] on img "Link to user picture 1" at bounding box center [752, 243] width 220 height 165
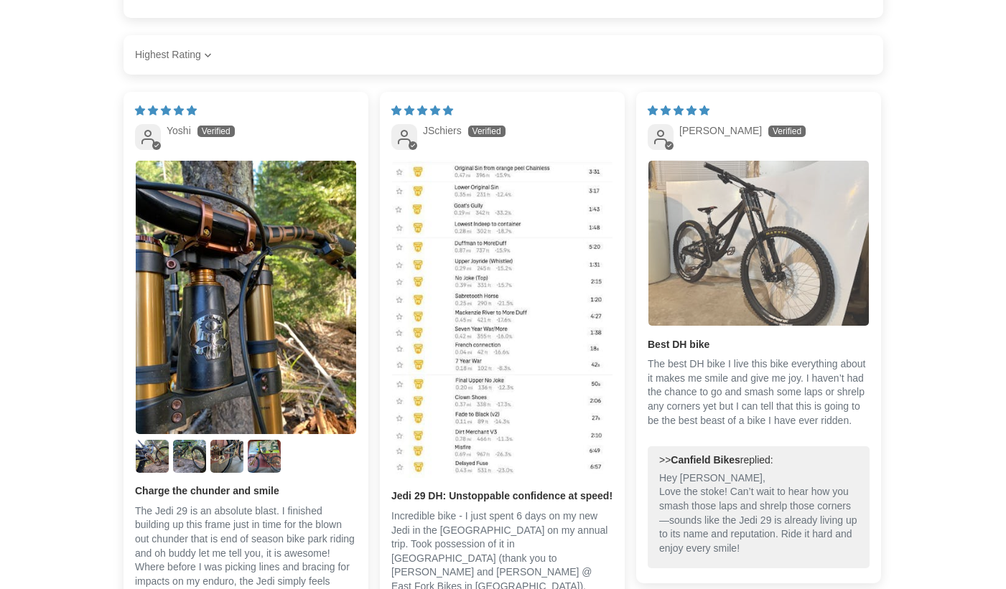
scroll to position [0, 0]
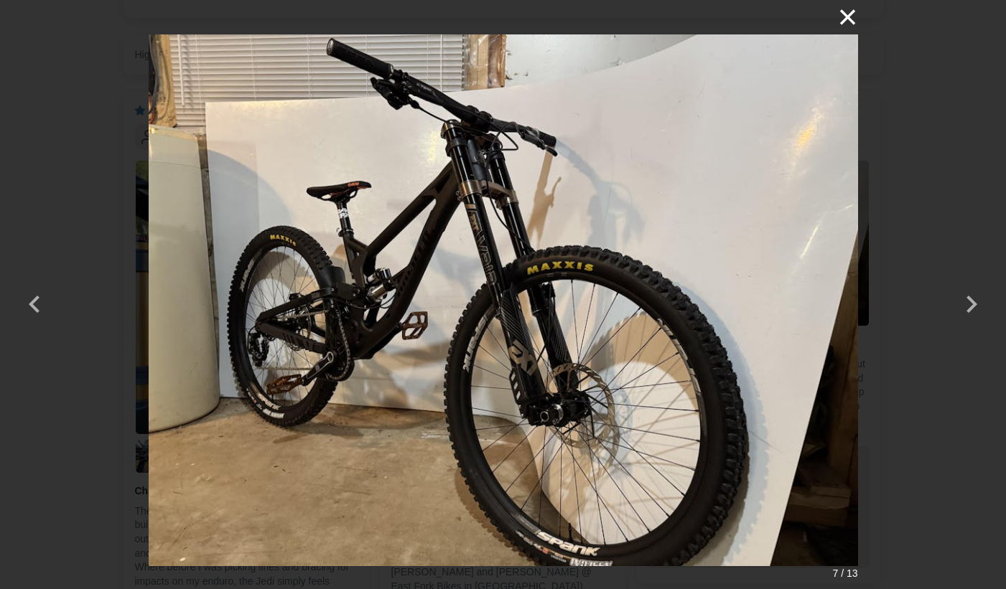
click at [848, 15] on button "×" at bounding box center [840, 17] width 34 height 34
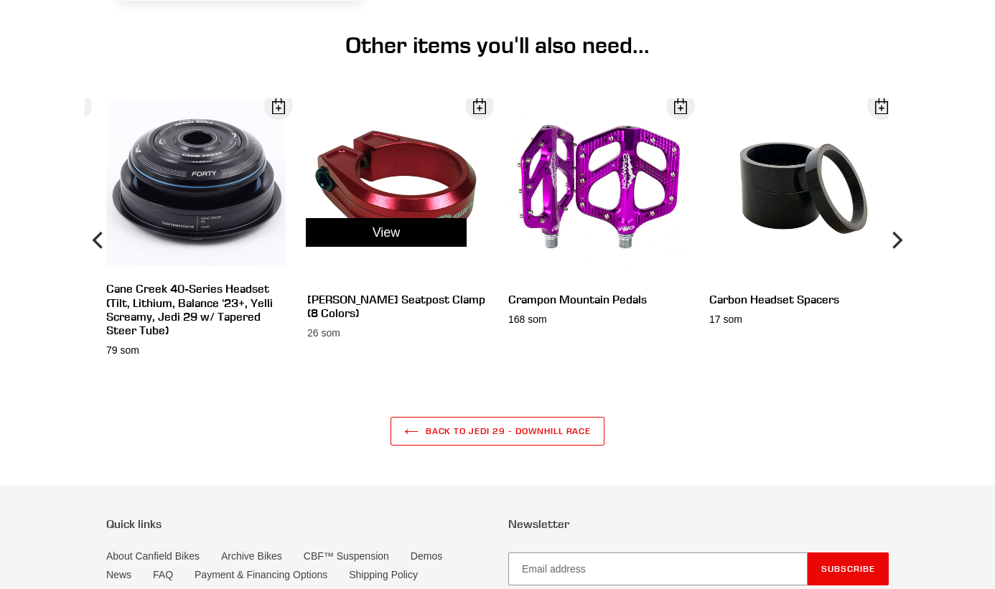
scroll to position [5455, 0]
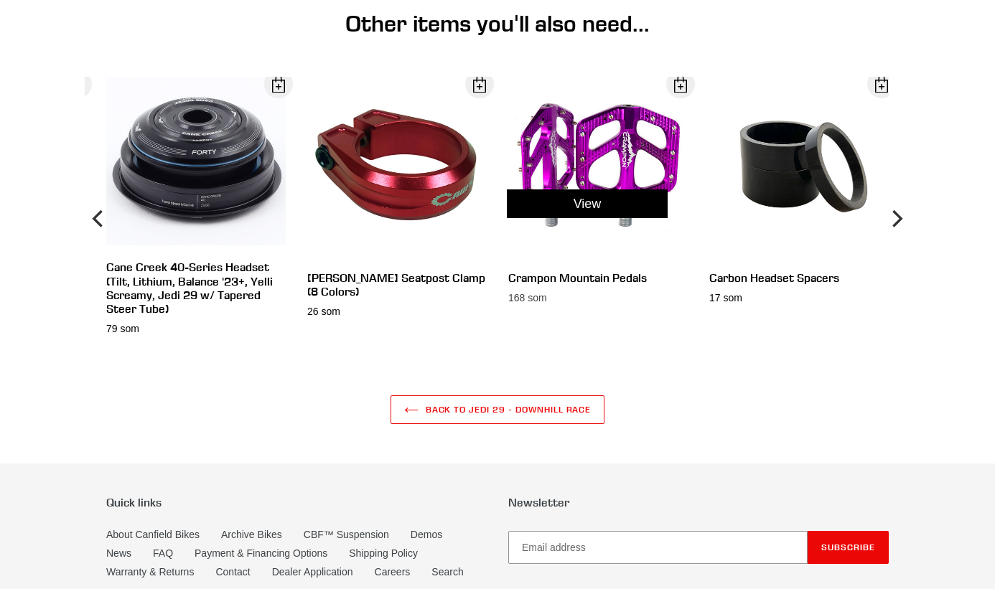
click at [577, 168] on div "View" at bounding box center [587, 204] width 201 height 254
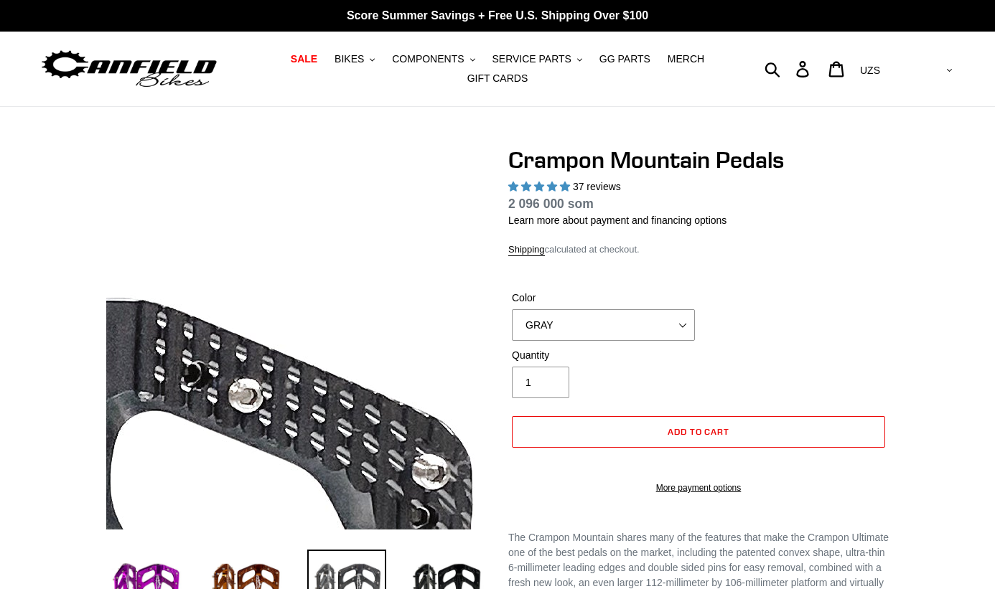
select select "highest-rating"
